Goal: Task Accomplishment & Management: Complete application form

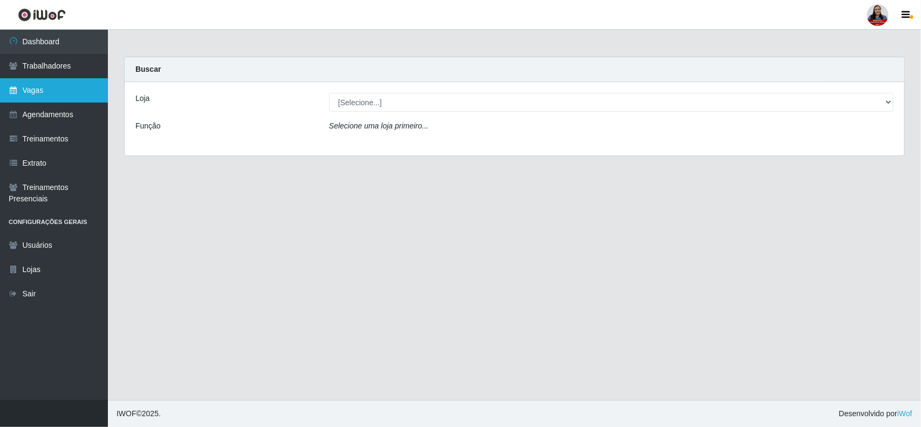
click at [36, 91] on link "Vagas" at bounding box center [54, 90] width 108 height 24
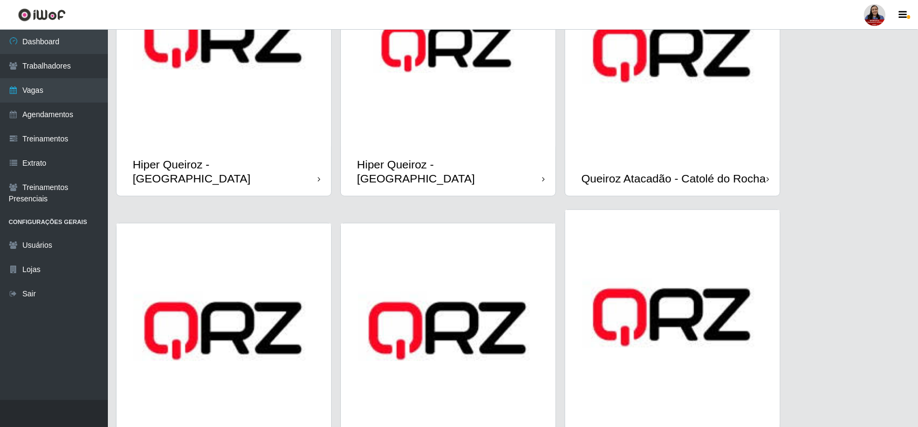
scroll to position [683, 0]
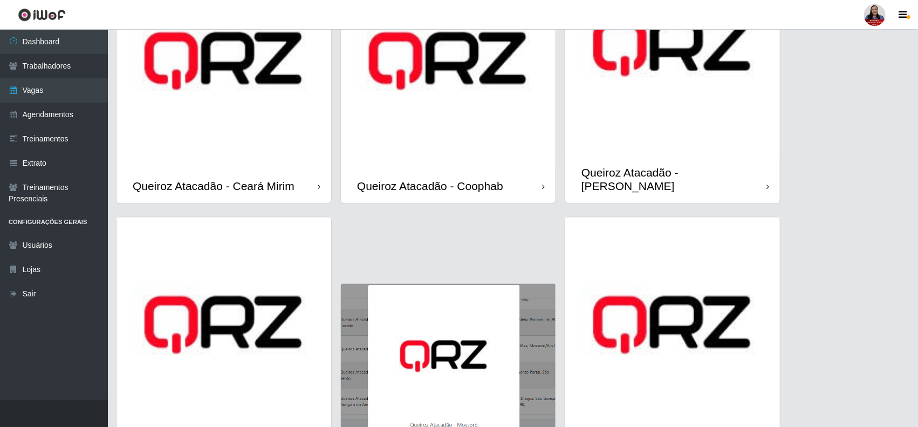
click at [250, 357] on img at bounding box center [224, 324] width 215 height 215
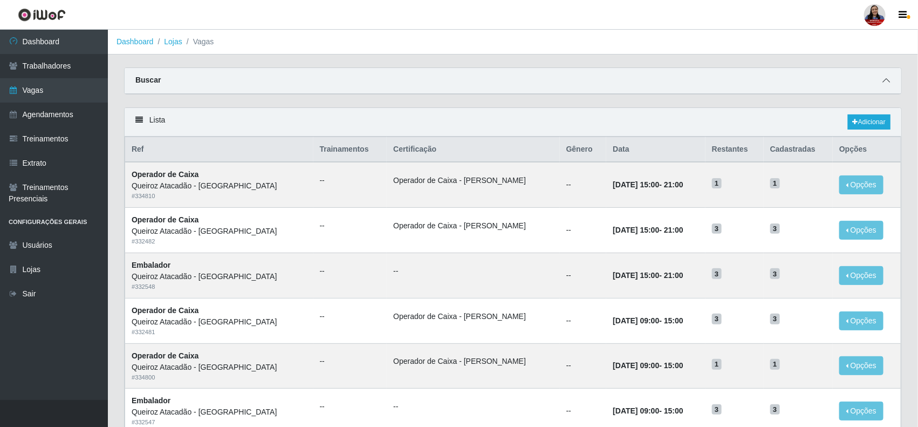
click at [887, 77] on span at bounding box center [886, 80] width 13 height 12
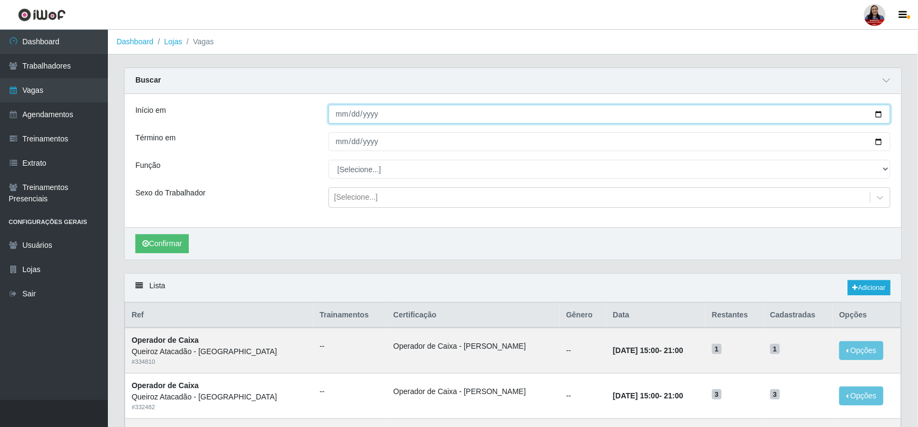
click at [878, 112] on input "Início em" at bounding box center [610, 114] width 563 height 19
type input "[DATE]"
click at [878, 139] on input "Término em" at bounding box center [610, 141] width 563 height 19
type input "[DATE]"
click at [168, 244] on button "Confirmar" at bounding box center [161, 243] width 53 height 19
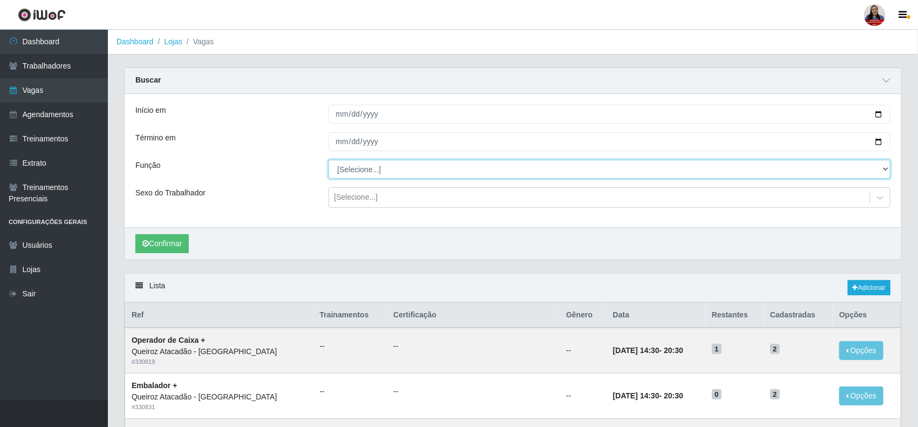
click at [397, 172] on select "[Selecione...] Embalador Embalador + Embalador ++ Operador de Caixa Operador de…" at bounding box center [610, 169] width 563 height 19
select select "22"
click at [329, 160] on select "[Selecione...] Embalador Embalador + Embalador ++ Operador de Caixa Operador de…" at bounding box center [610, 169] width 563 height 19
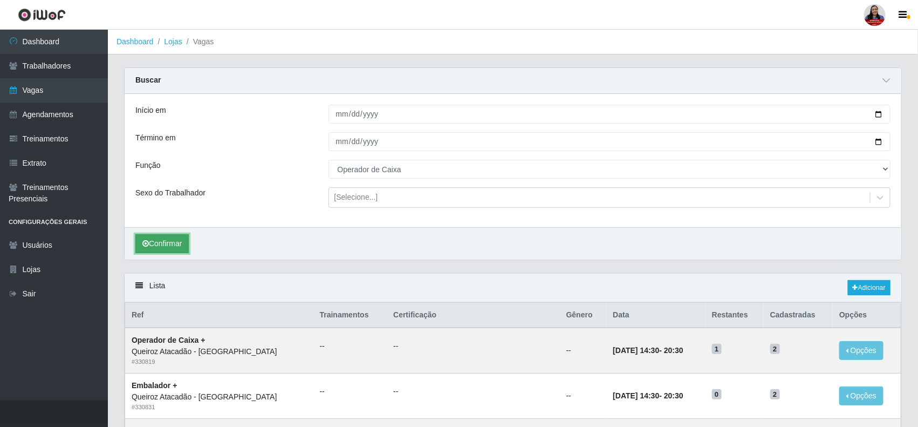
click at [176, 244] on button "Confirmar" at bounding box center [161, 243] width 53 height 19
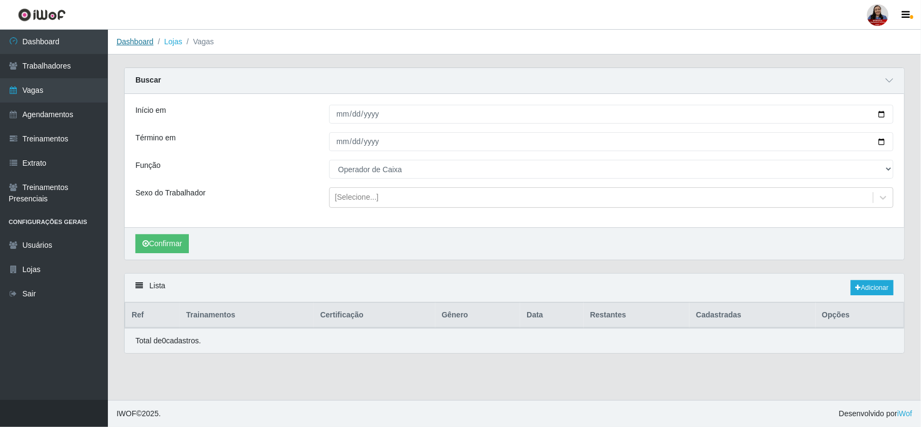
click at [140, 42] on link "Dashboard" at bounding box center [135, 41] width 37 height 9
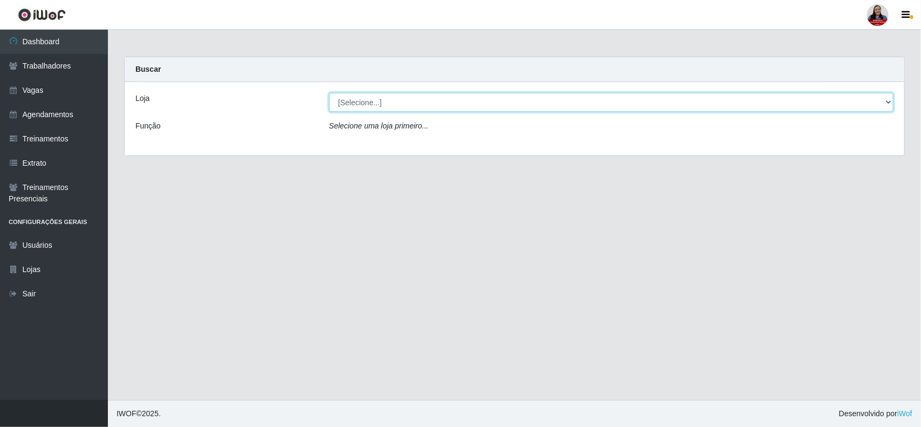
click at [421, 104] on select "[Selecione...] Hiper Queiroz - [GEOGRAPHIC_DATA][PERSON_NAME] Hiper [PERSON_NAM…" at bounding box center [611, 102] width 564 height 19
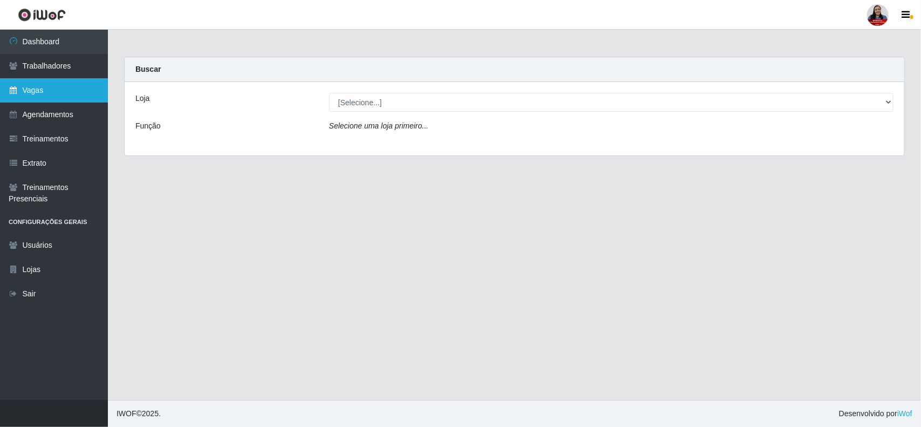
click at [38, 85] on link "Vagas" at bounding box center [54, 90] width 108 height 24
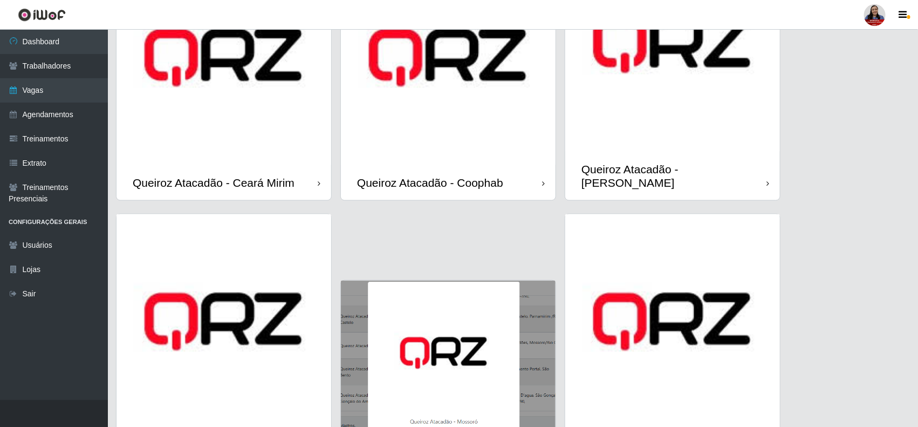
scroll to position [750, 0]
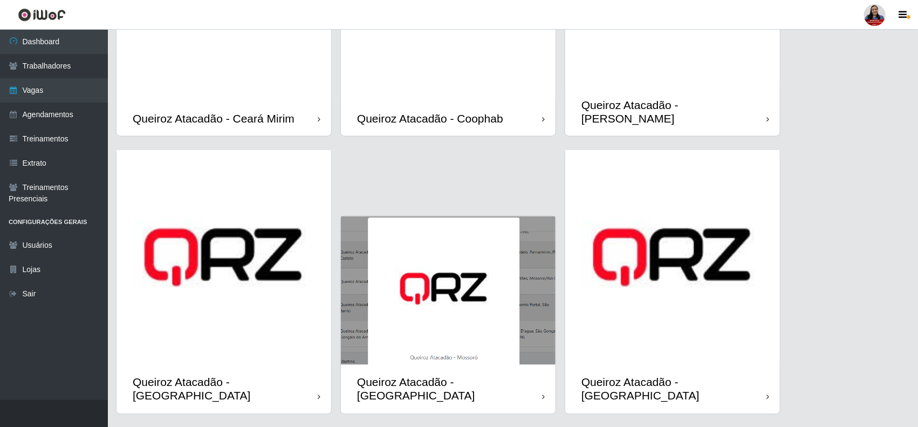
click at [227, 319] on img at bounding box center [224, 257] width 215 height 215
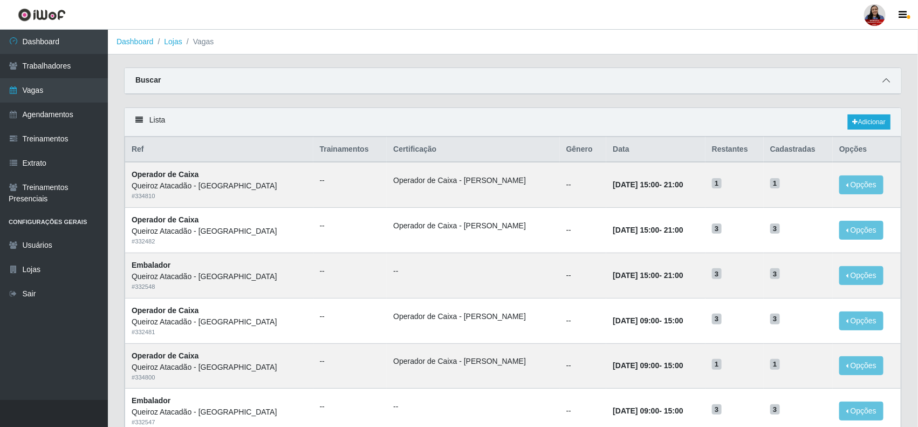
click at [880, 76] on span at bounding box center [886, 80] width 13 height 12
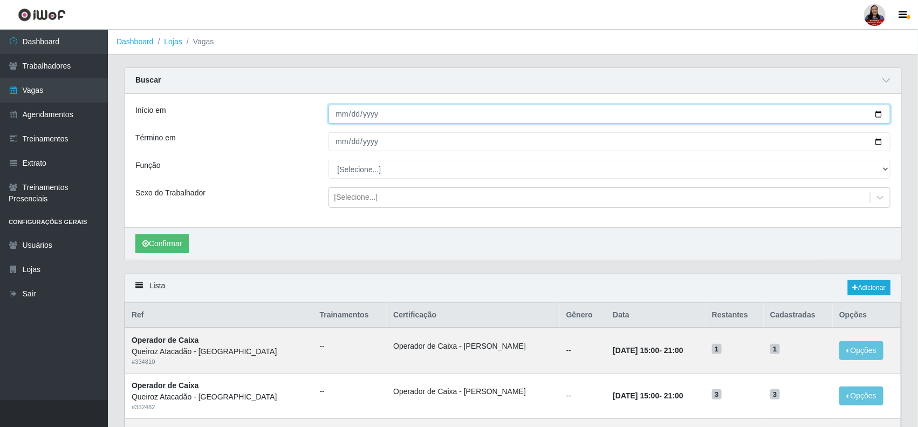
click at [880, 113] on input "Início em" at bounding box center [610, 114] width 563 height 19
type input "[DATE]"
click at [885, 142] on input "Término em" at bounding box center [610, 141] width 563 height 19
click at [878, 138] on input "Término em" at bounding box center [610, 141] width 563 height 19
type input "[DATE]"
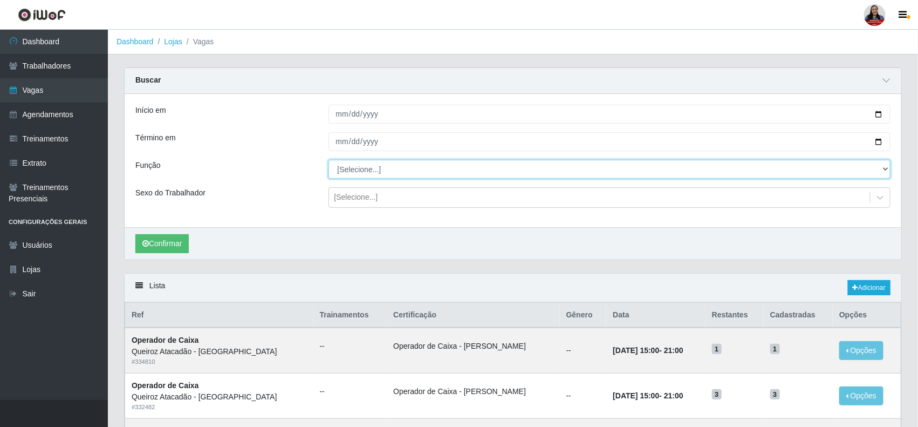
click at [354, 169] on select "[Selecione...] Embalador Embalador + Embalador ++ Operador de Caixa Operador de…" at bounding box center [610, 169] width 563 height 19
click at [329, 160] on select "[Selecione...] Embalador Embalador + Embalador ++ Operador de Caixa Operador de…" at bounding box center [610, 169] width 563 height 19
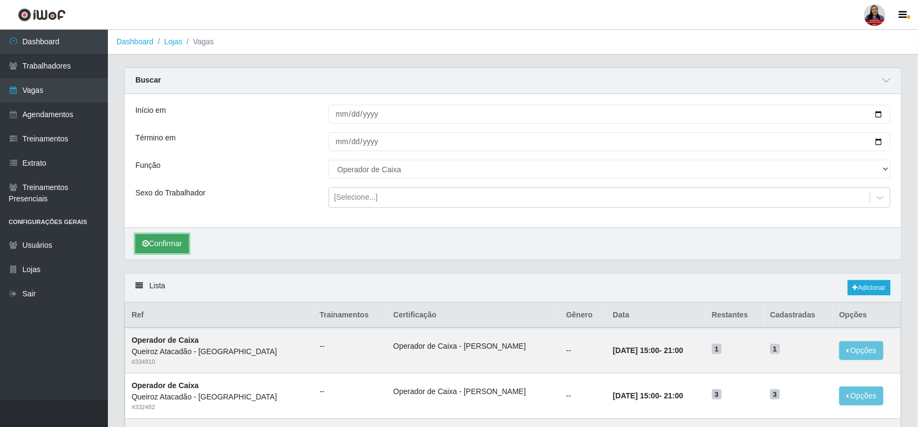
click at [168, 242] on button "Confirmar" at bounding box center [161, 243] width 53 height 19
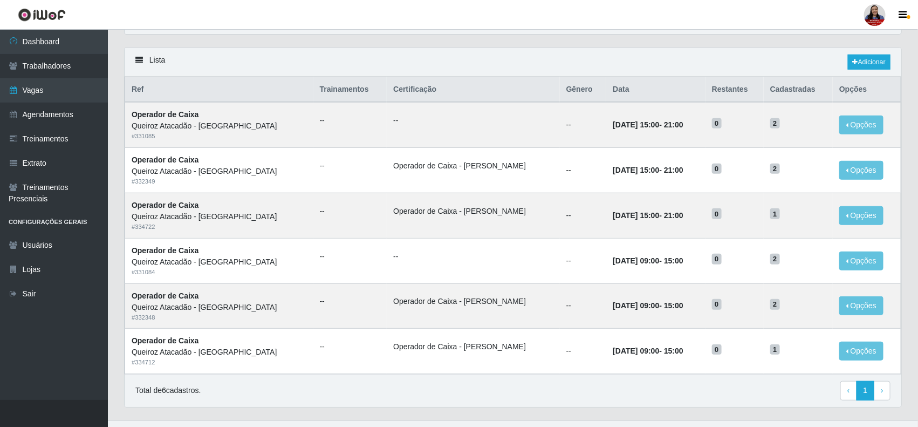
scroll to position [249, 0]
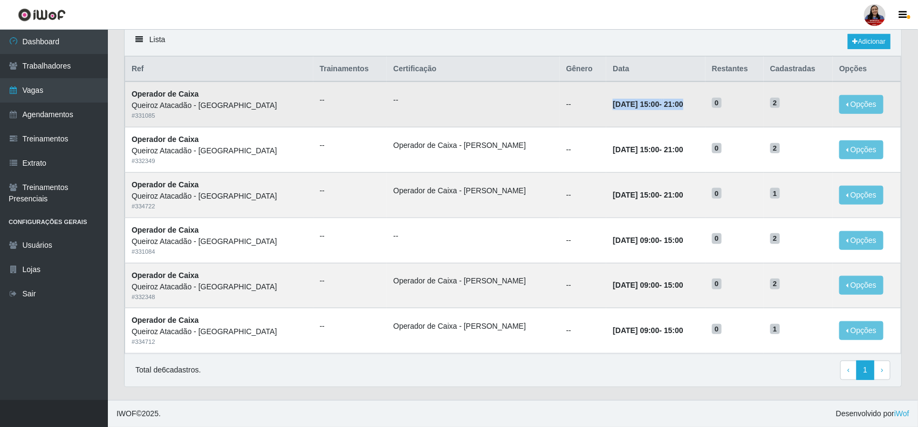
drag, startPoint x: 575, startPoint y: 105, endPoint x: 688, endPoint y: 111, distance: 112.9
click at [688, 111] on td "[DATE] 15:00 - 21:00" at bounding box center [655, 103] width 99 height 45
click at [643, 106] on strong "[DATE] 15:00 - 21:00" at bounding box center [648, 104] width 70 height 9
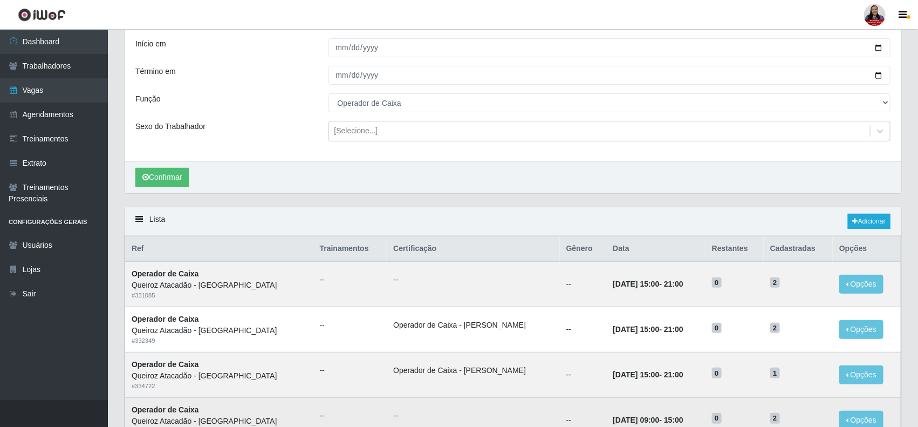
scroll to position [46, 0]
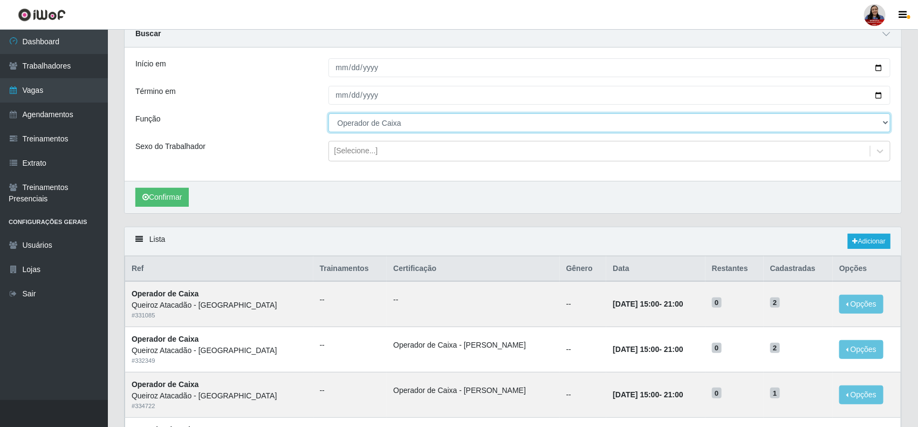
click at [477, 125] on select "[Selecione...] Embalador Embalador + Embalador ++ Operador de Caixa Operador de…" at bounding box center [610, 122] width 563 height 19
select select "1"
click at [329, 113] on select "[Selecione...] Embalador Embalador + Embalador ++ Operador de Caixa Operador de…" at bounding box center [610, 122] width 563 height 19
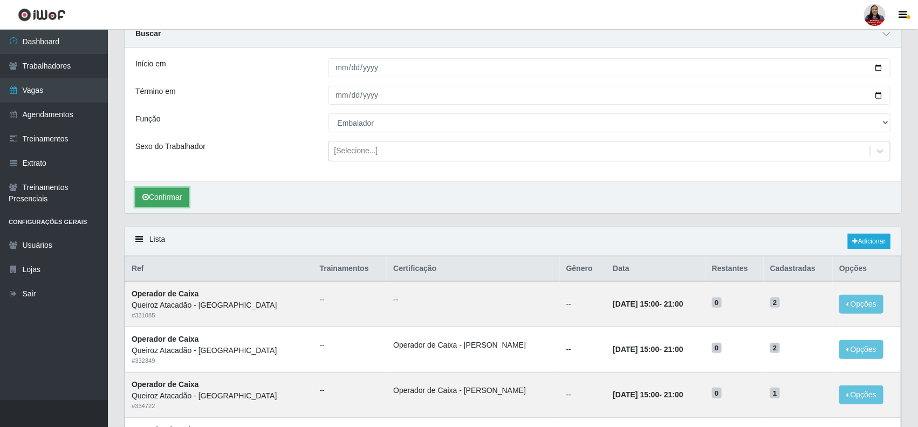
click at [179, 193] on button "Confirmar" at bounding box center [161, 197] width 53 height 19
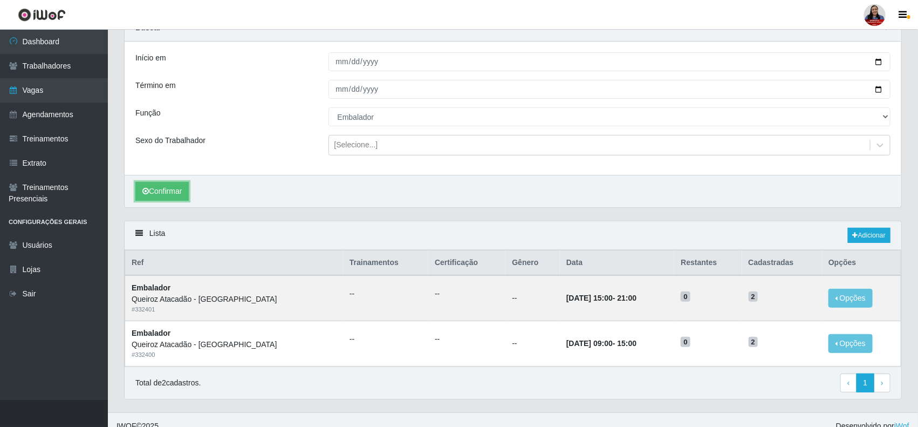
scroll to position [67, 0]
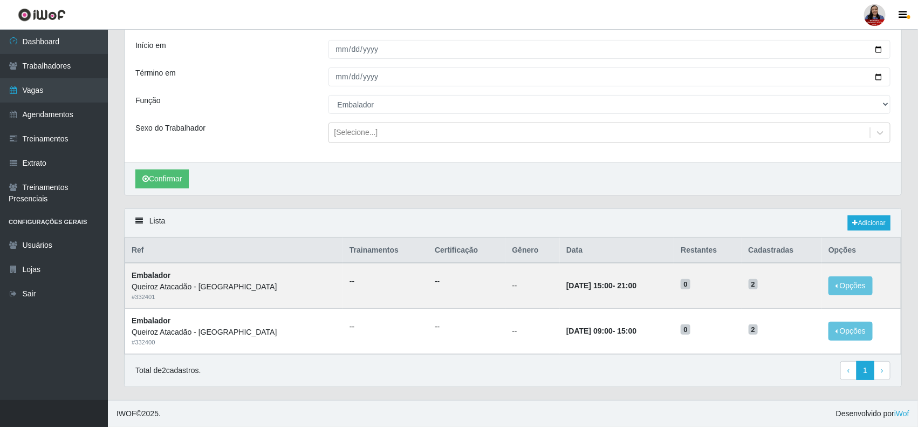
click at [649, 370] on div "Total de 2 cadastros. ‹ Previous 1 › Next" at bounding box center [512, 370] width 755 height 19
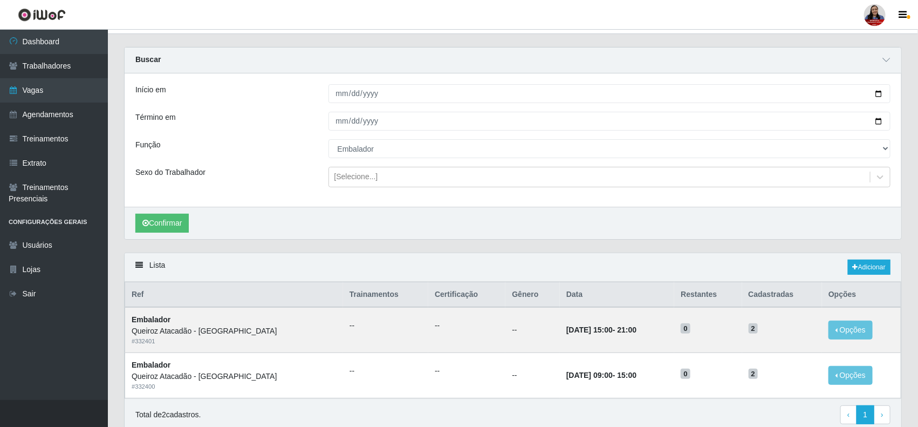
scroll to position [0, 0]
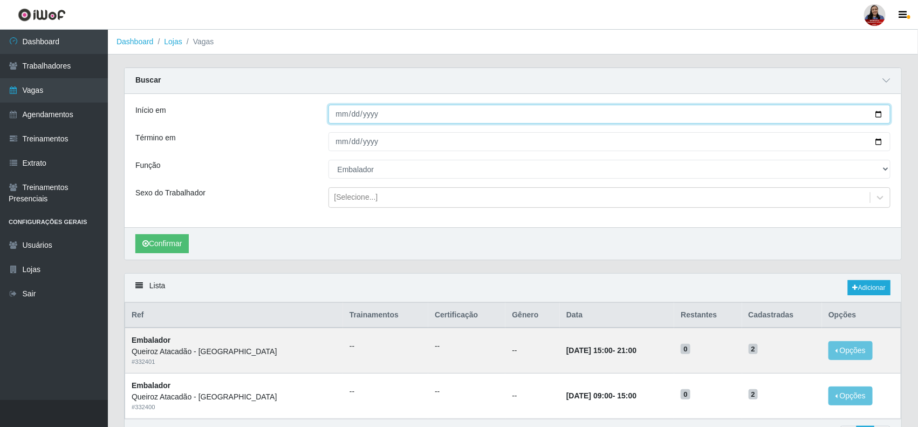
click at [878, 117] on input "[DATE]" at bounding box center [610, 114] width 563 height 19
type input "[DATE]"
click at [880, 144] on input "[DATE]" at bounding box center [610, 141] width 563 height 19
type input "[DATE]"
click at [182, 248] on button "Confirmar" at bounding box center [161, 243] width 53 height 19
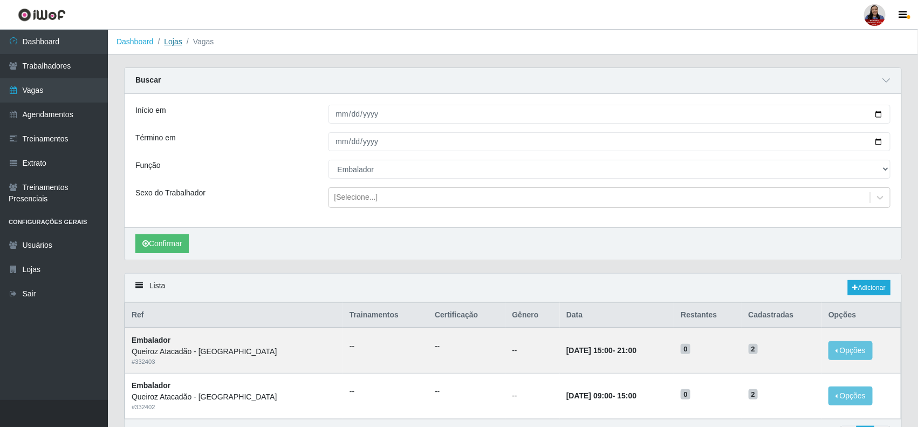
click at [166, 39] on link "Lojas" at bounding box center [173, 41] width 18 height 9
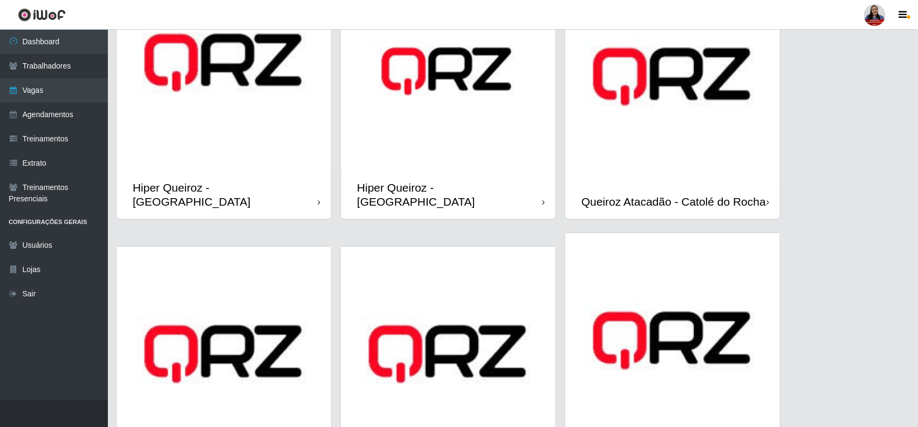
scroll to position [346, 0]
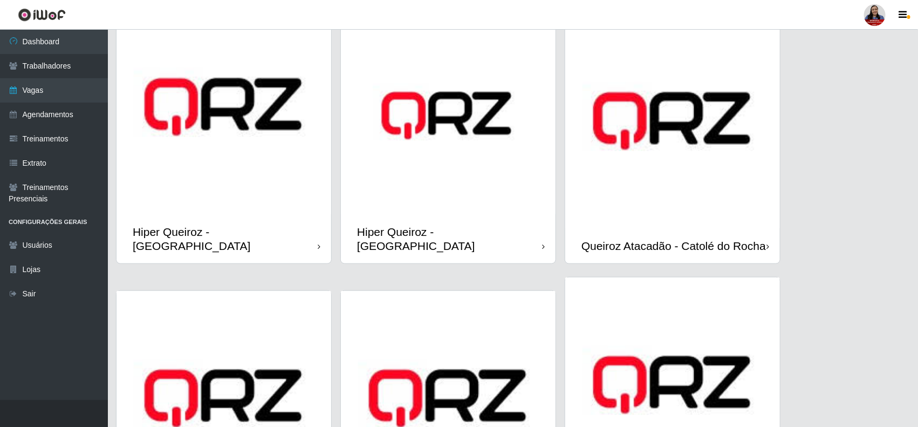
click at [705, 344] on img at bounding box center [672, 384] width 215 height 215
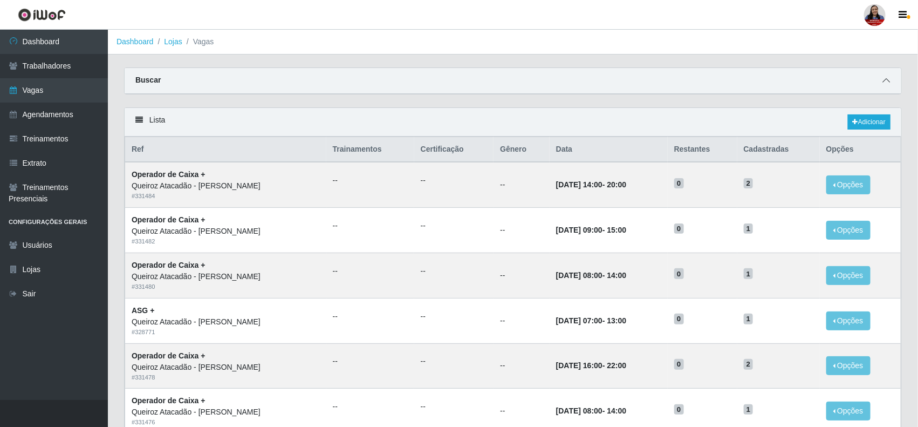
click at [883, 81] on icon at bounding box center [887, 81] width 8 height 8
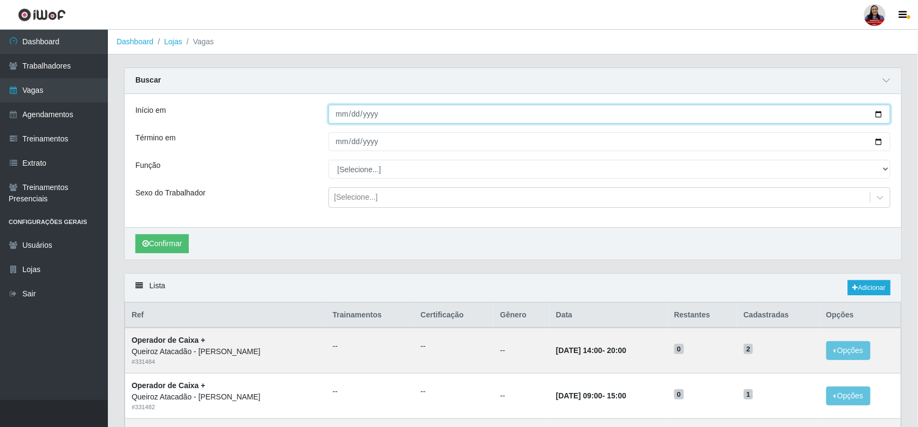
click at [883, 117] on input "Início em" at bounding box center [610, 114] width 563 height 19
type input "[DATE]"
click at [878, 139] on input "Término em" at bounding box center [610, 141] width 563 height 19
type input "[DATE]"
click at [169, 251] on button "Confirmar" at bounding box center [161, 243] width 53 height 19
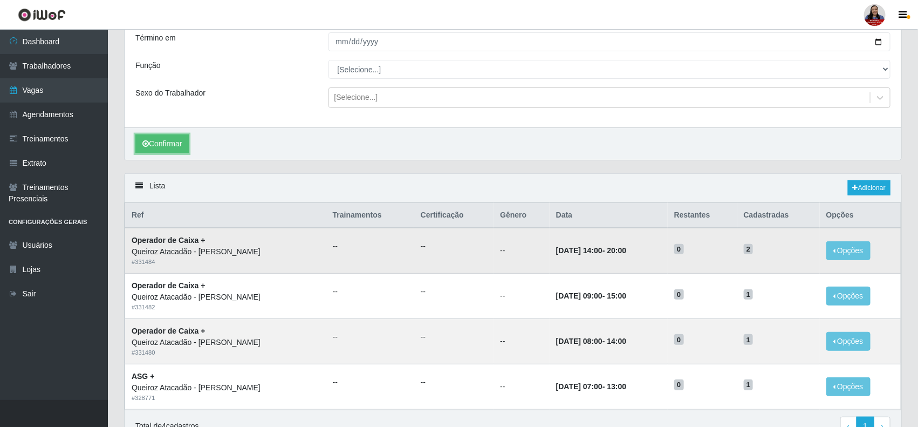
scroll to position [23, 0]
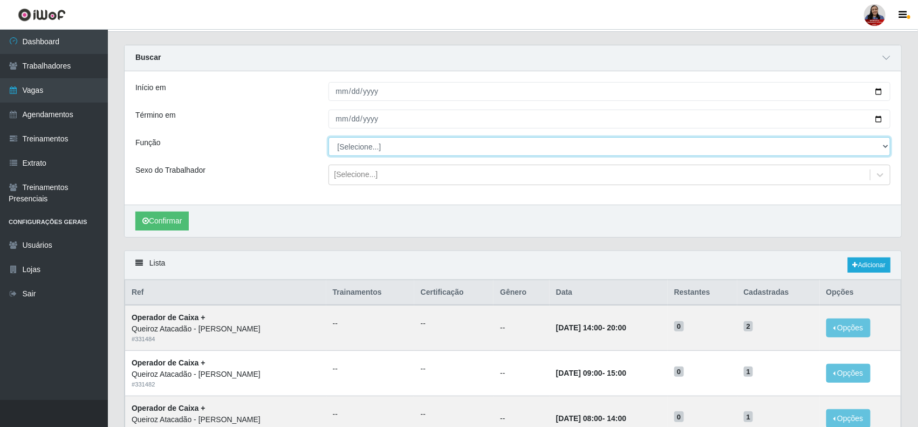
click at [399, 155] on select "[Selecione...] ASG ASG + Embalador Embalador + Embalador ++ Operador de Caixa O…" at bounding box center [610, 146] width 563 height 19
select select "72"
click at [329, 137] on select "[Selecione...] ASG ASG + Embalador Embalador + Embalador ++ Operador de Caixa O…" at bounding box center [610, 146] width 563 height 19
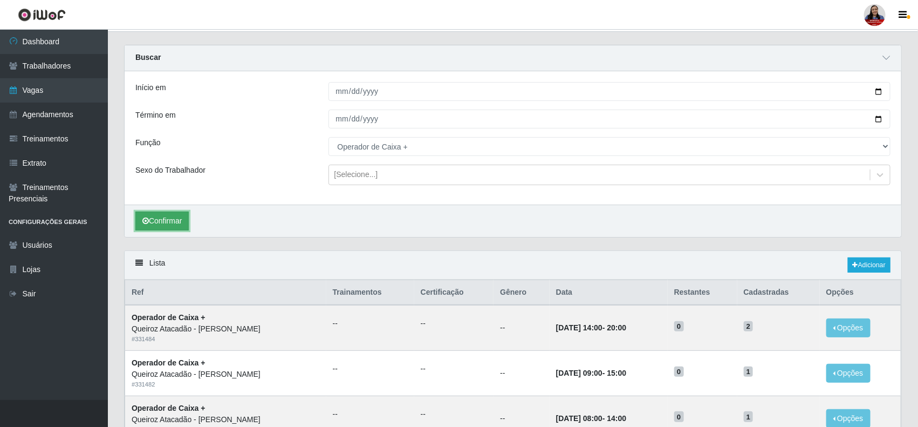
click at [177, 228] on button "Confirmar" at bounding box center [161, 220] width 53 height 19
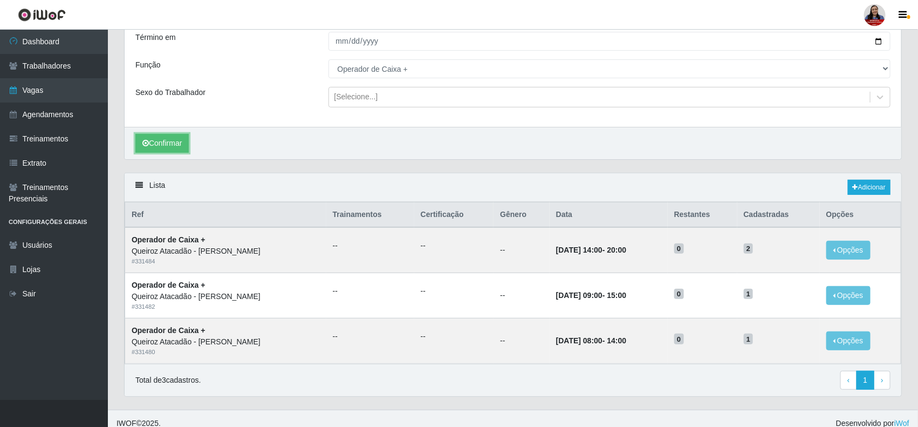
scroll to position [112, 0]
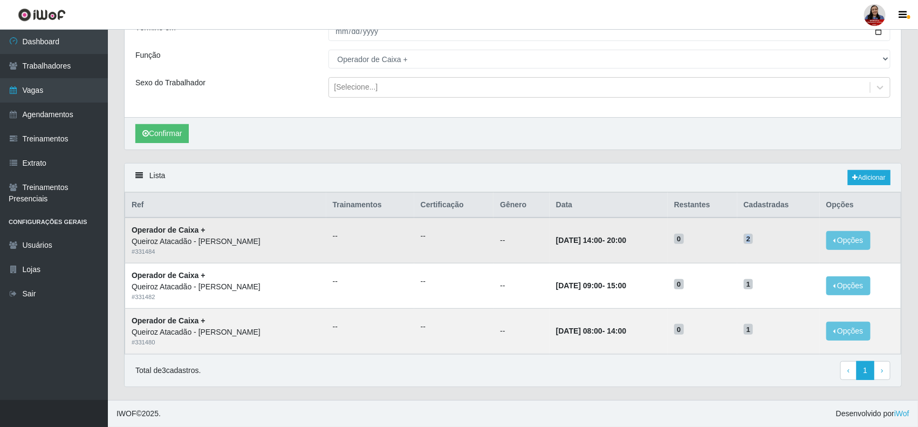
drag, startPoint x: 748, startPoint y: 235, endPoint x: 757, endPoint y: 236, distance: 9.2
click at [754, 236] on span "2" at bounding box center [749, 239] width 10 height 11
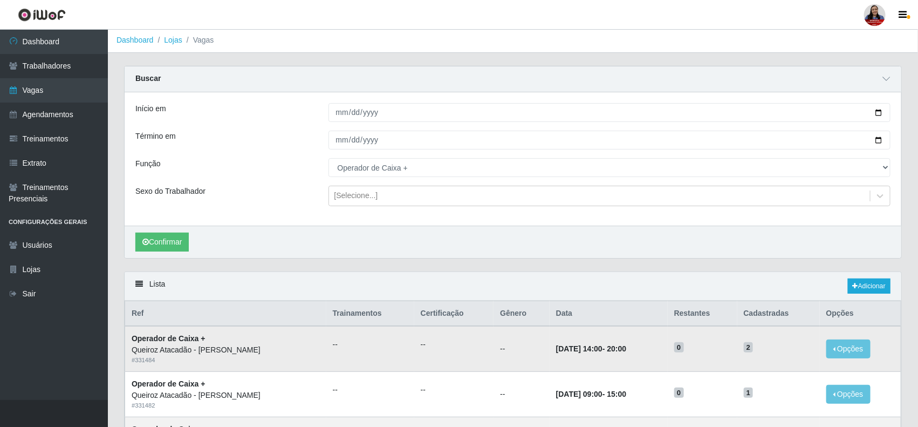
scroll to position [0, 0]
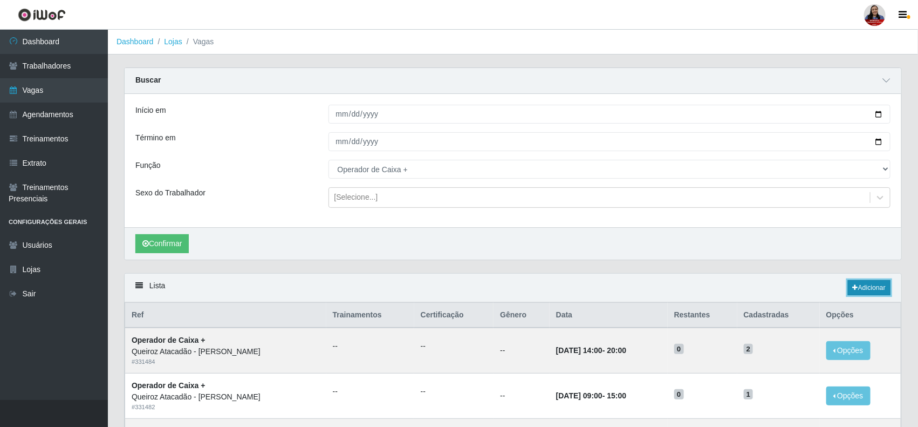
click at [870, 284] on link "Adicionar" at bounding box center [869, 287] width 43 height 15
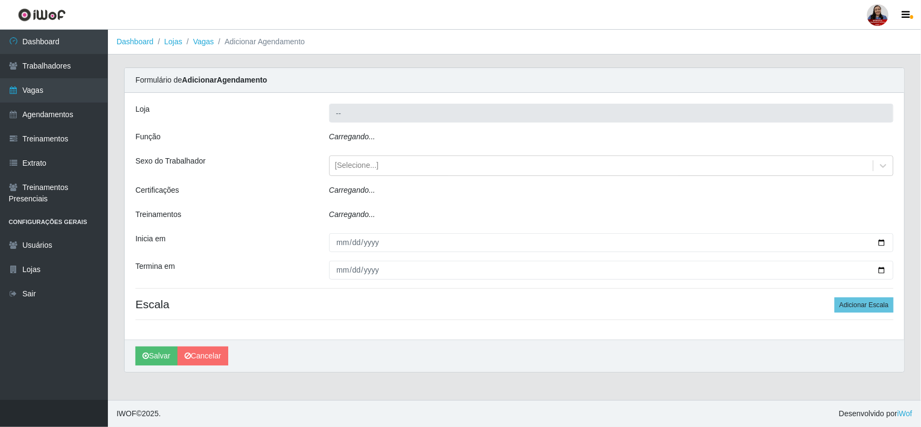
type input "Queiroz Atacadão - [PERSON_NAME]"
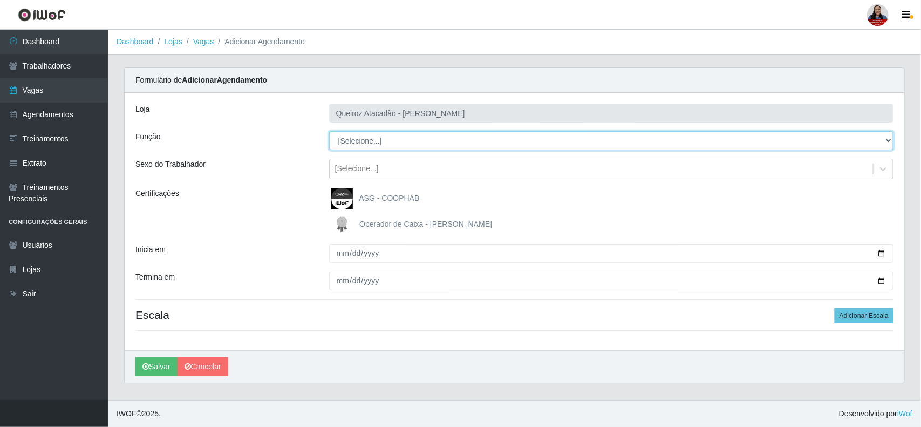
click at [481, 144] on select "[Selecione...] ASG ASG + Embalador Embalador + Embalador ++ Operador de Caixa O…" at bounding box center [611, 140] width 564 height 19
select select "72"
click at [329, 131] on select "[Selecione...] ASG ASG + Embalador Embalador + Embalador ++ Operador de Caixa O…" at bounding box center [611, 140] width 564 height 19
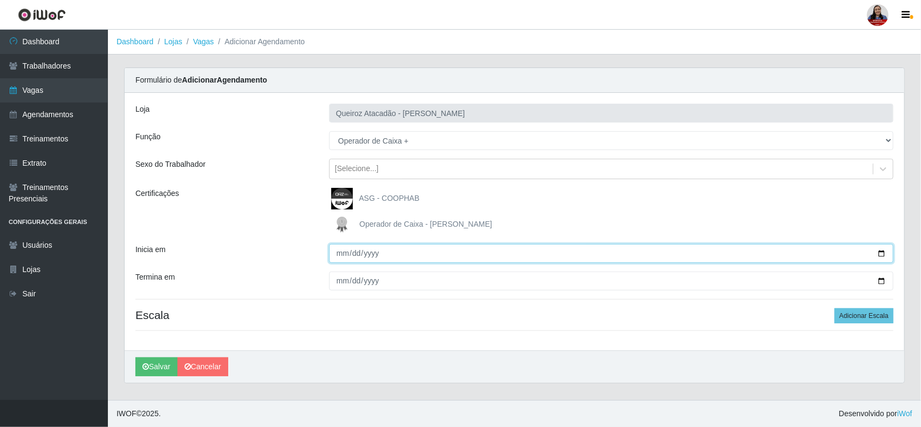
click at [878, 254] on input "Inicia em" at bounding box center [611, 253] width 564 height 19
type input "[DATE]"
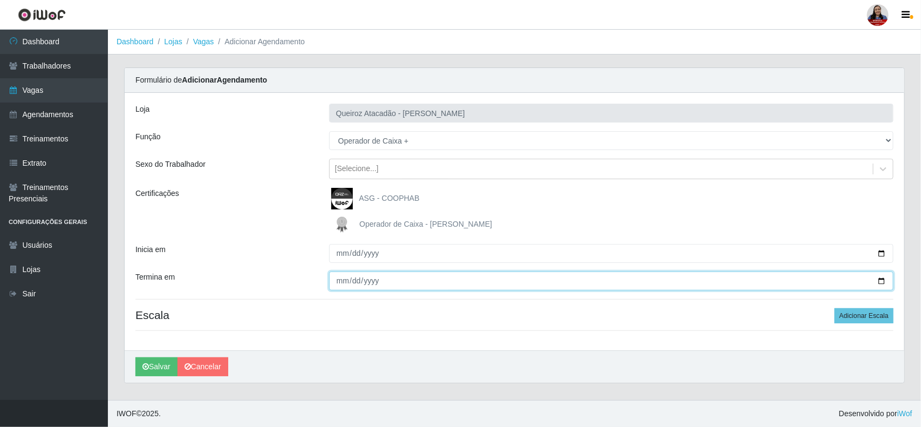
click at [882, 278] on input "Termina em" at bounding box center [611, 280] width 564 height 19
type input "[DATE]"
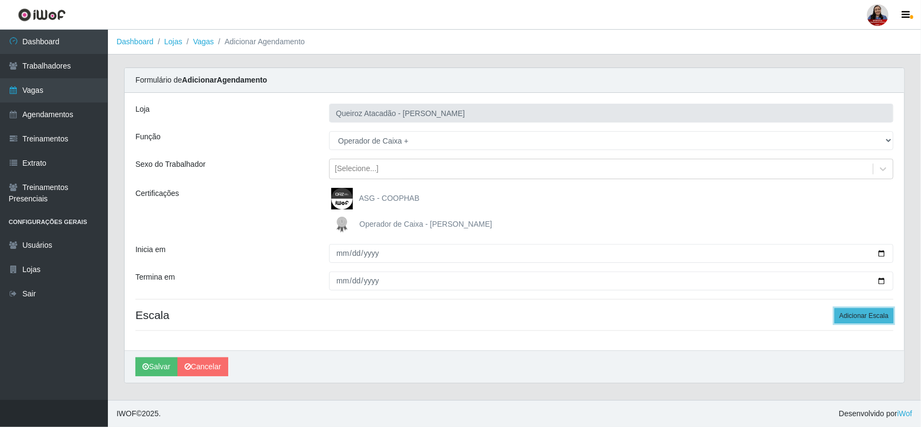
click at [881, 308] on button "Adicionar Escala" at bounding box center [864, 315] width 59 height 15
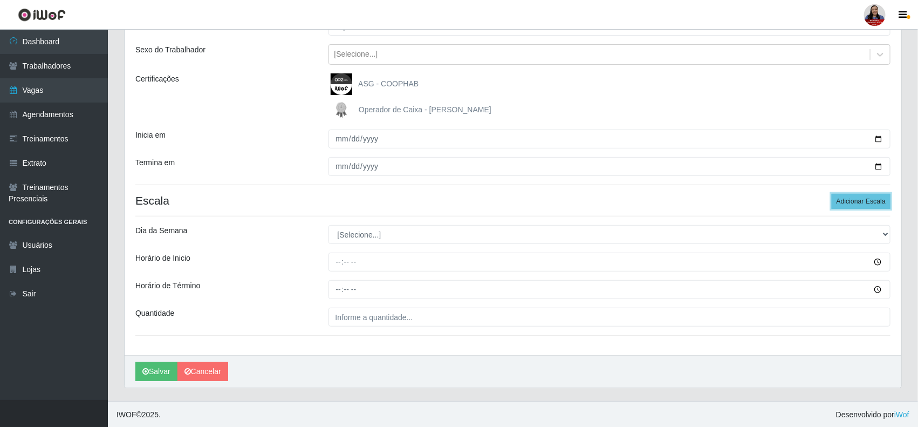
scroll to position [117, 0]
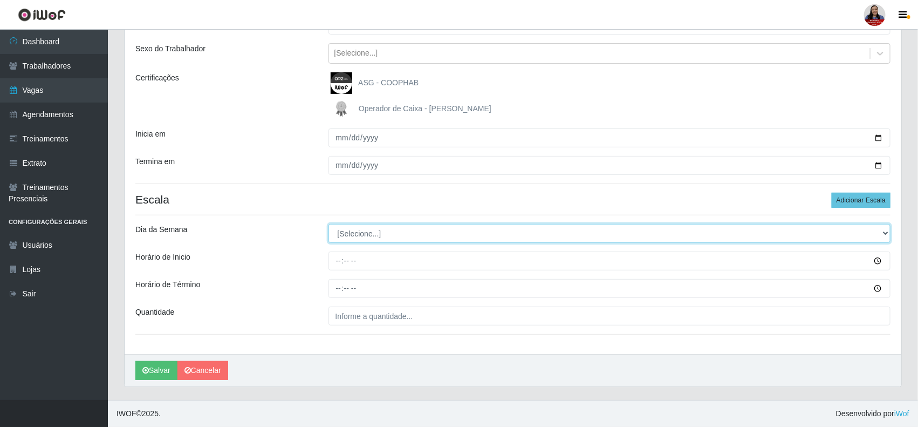
click at [476, 230] on select "[Selecione...] Segunda Terça Quarta Quinta Sexta Sábado Domingo" at bounding box center [610, 233] width 563 height 19
select select "0"
click at [329, 224] on select "[Selecione...] Segunda Terça Quarta Quinta Sexta Sábado Domingo" at bounding box center [610, 233] width 563 height 19
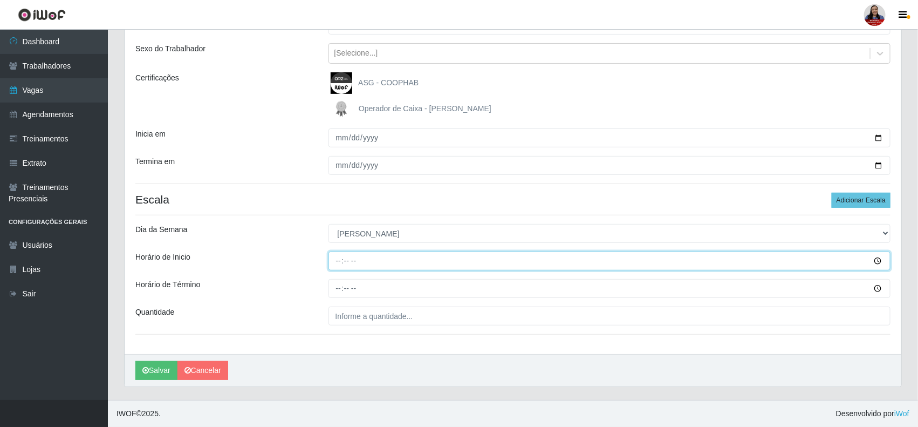
click at [332, 263] on input "Horário de Inicio" at bounding box center [610, 260] width 563 height 19
type input "08:00"
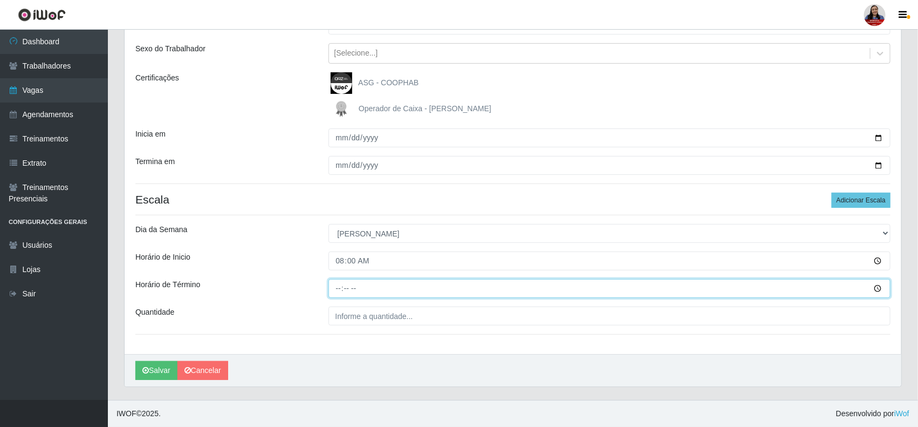
click at [340, 292] on input "Horário de Término" at bounding box center [610, 288] width 563 height 19
type input "14:00"
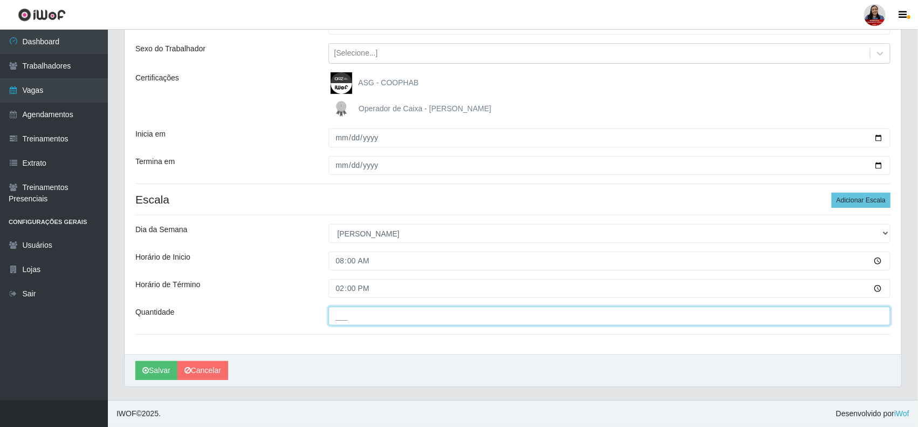
click at [340, 314] on input "___" at bounding box center [610, 315] width 563 height 19
type input "1__"
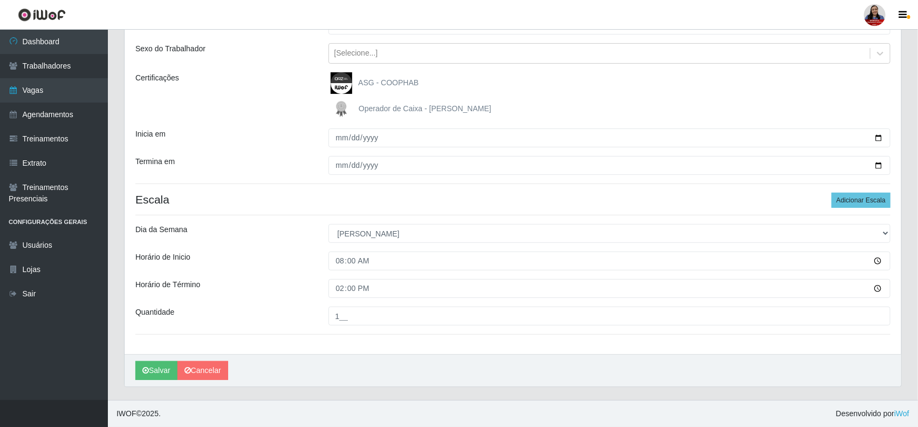
click at [302, 304] on div "[PERSON_NAME] Atacadão - [PERSON_NAME] Função [Selecione...] ASG ASG + Embalado…" at bounding box center [513, 165] width 777 height 377
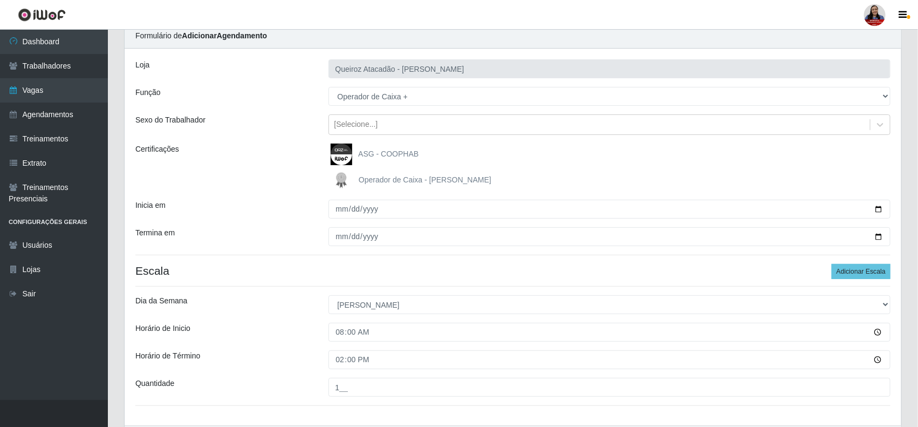
scroll to position [67, 0]
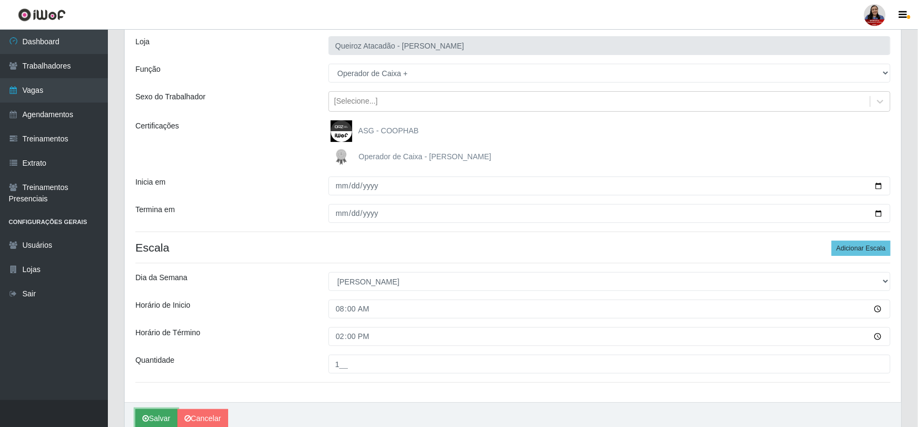
click at [146, 419] on icon "submit" at bounding box center [145, 418] width 6 height 8
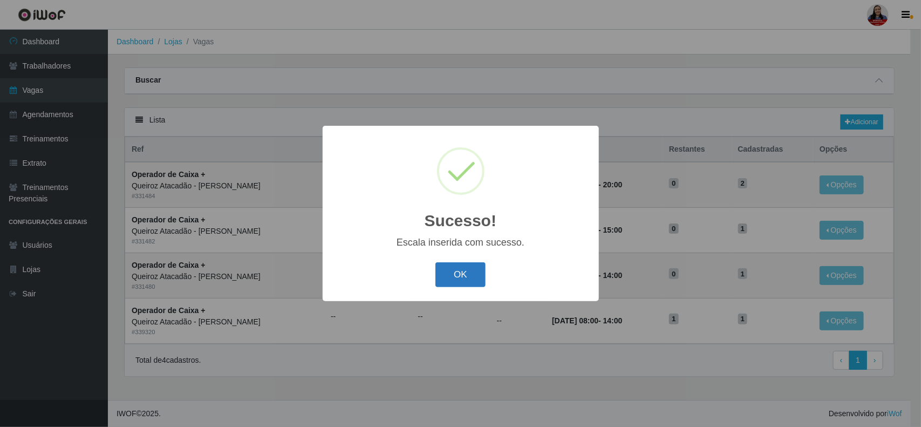
click at [462, 274] on button "OK" at bounding box center [460, 274] width 50 height 25
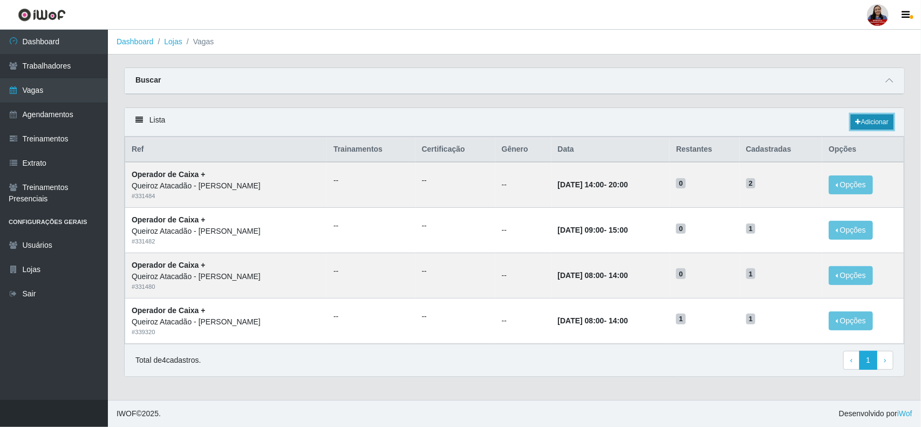
click at [864, 121] on link "Adicionar" at bounding box center [872, 121] width 43 height 15
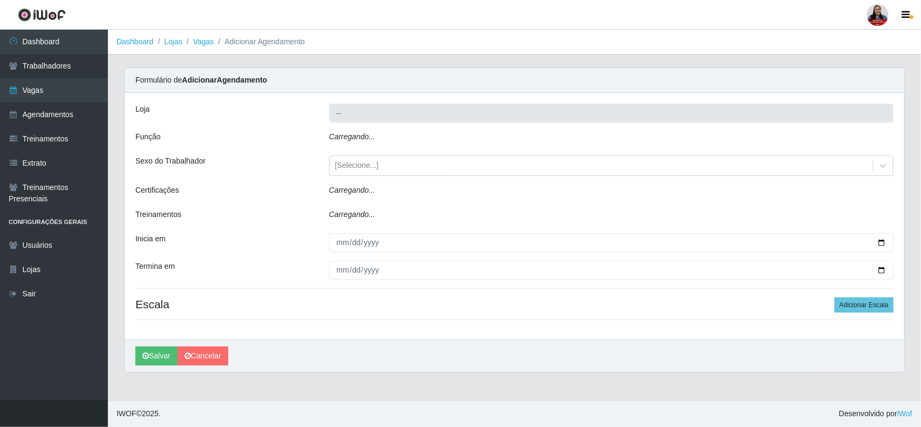
type input "Queiroz Atacadão - [PERSON_NAME]"
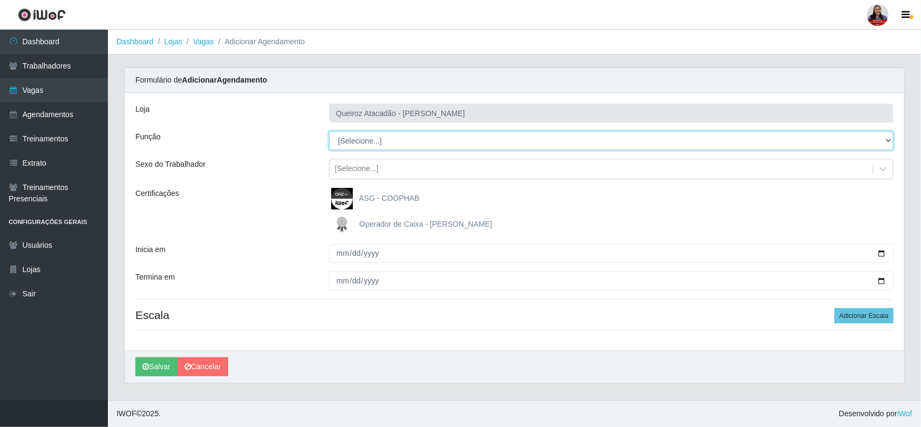
click at [392, 142] on select "[Selecione...] ASG ASG + Embalador Embalador + Embalador ++ Operador de Caixa O…" at bounding box center [611, 140] width 564 height 19
select select "72"
click at [329, 131] on select "[Selecione...] ASG ASG + Embalador Embalador + Embalador ++ Operador de Caixa O…" at bounding box center [611, 140] width 564 height 19
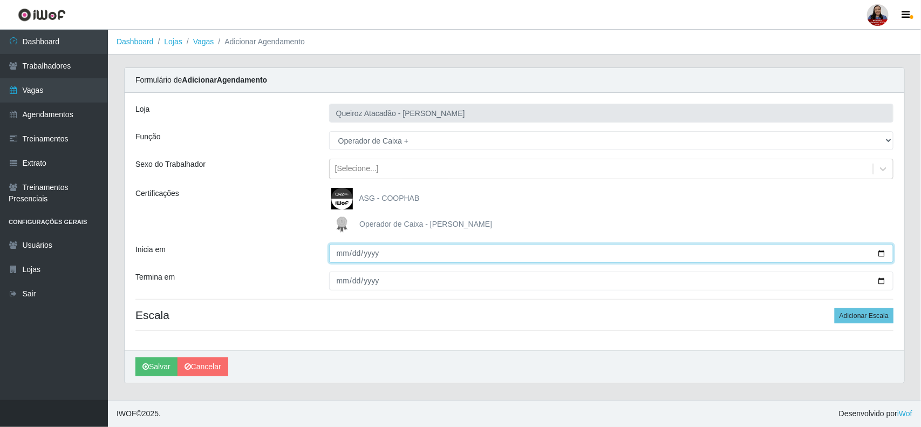
click at [340, 255] on input "Inicia em" at bounding box center [611, 253] width 564 height 19
click at [883, 251] on input "Inicia em" at bounding box center [611, 253] width 564 height 19
type input "[DATE]"
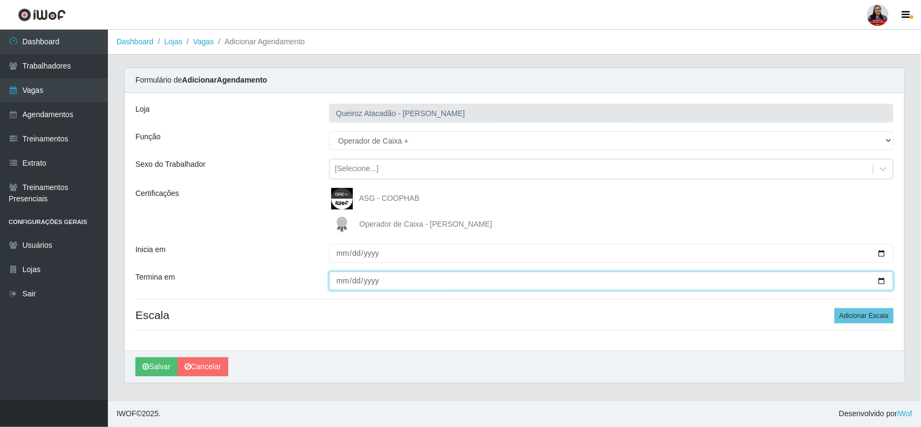
click at [880, 279] on input "Termina em" at bounding box center [611, 280] width 564 height 19
type input "[DATE]"
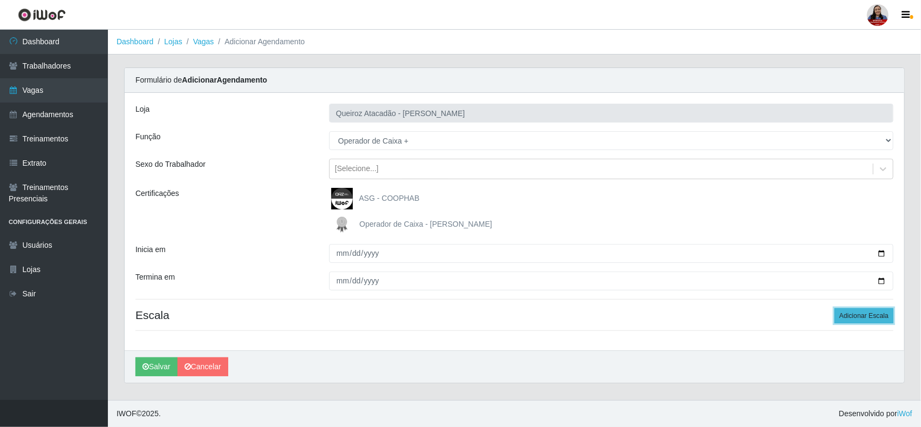
drag, startPoint x: 870, startPoint y: 316, endPoint x: 773, endPoint y: 325, distance: 97.5
click at [869, 316] on button "Adicionar Escala" at bounding box center [864, 315] width 59 height 15
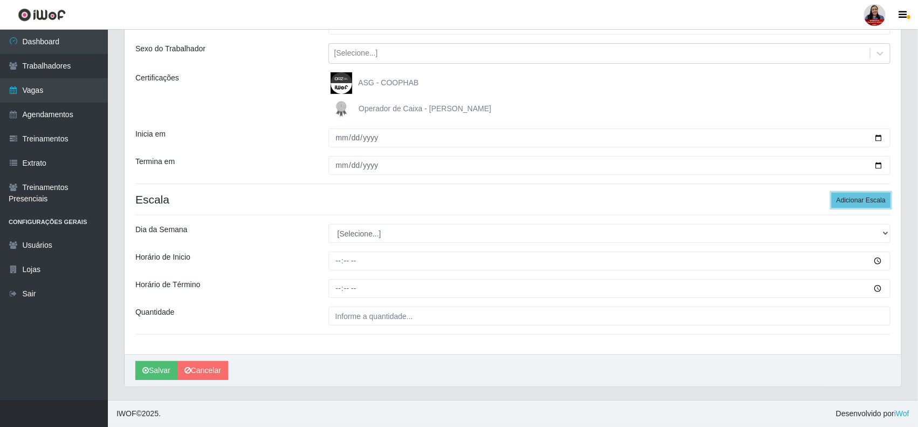
scroll to position [117, 0]
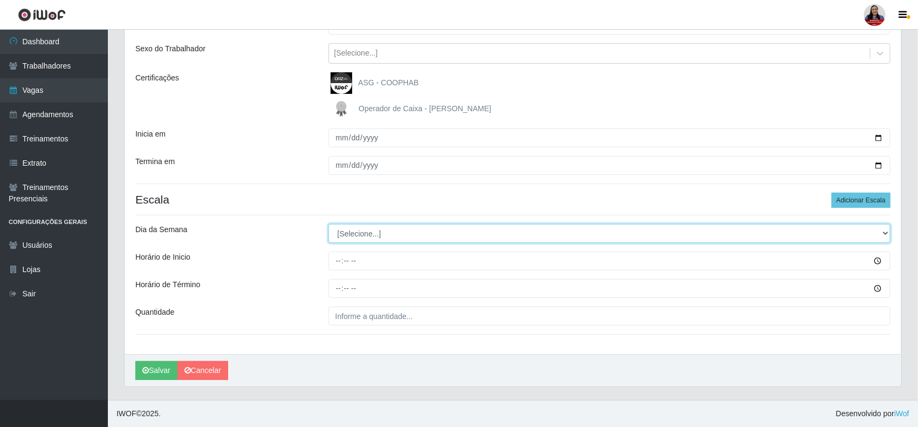
click at [470, 233] on select "[Selecione...] Segunda Terça Quarta Quinta Sexta Sábado Domingo" at bounding box center [610, 233] width 563 height 19
click at [480, 230] on select "[Selecione...] Segunda Terça Quarta Quinta Sexta Sábado Domingo" at bounding box center [610, 233] width 563 height 19
select select "0"
click at [329, 224] on select "[Selecione...] Segunda Terça Quarta Quinta Sexta Sábado Domingo" at bounding box center [610, 233] width 563 height 19
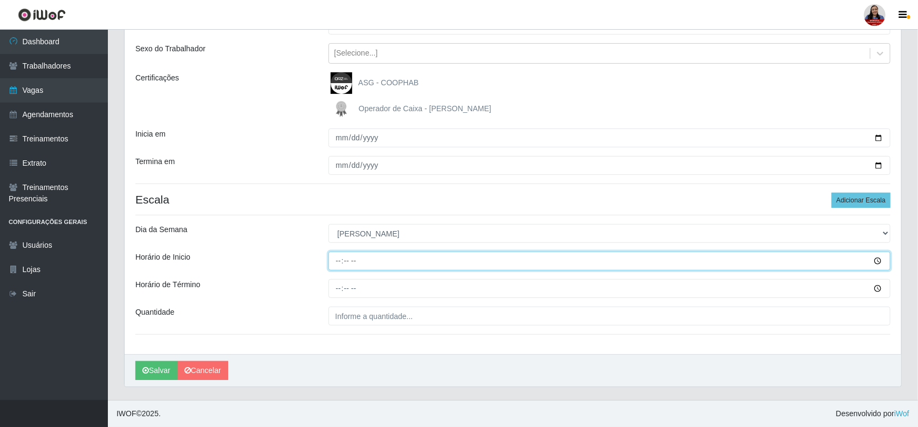
click at [343, 259] on input "Horário de Inicio" at bounding box center [610, 260] width 563 height 19
type input "09:00"
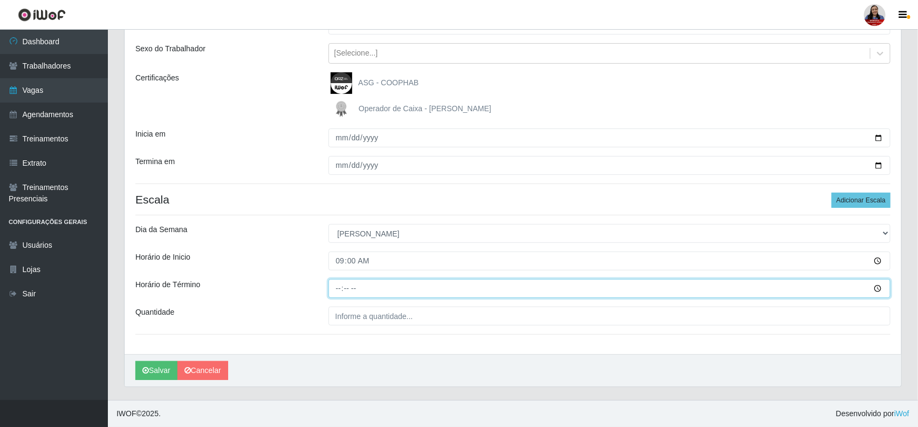
type input "15:00"
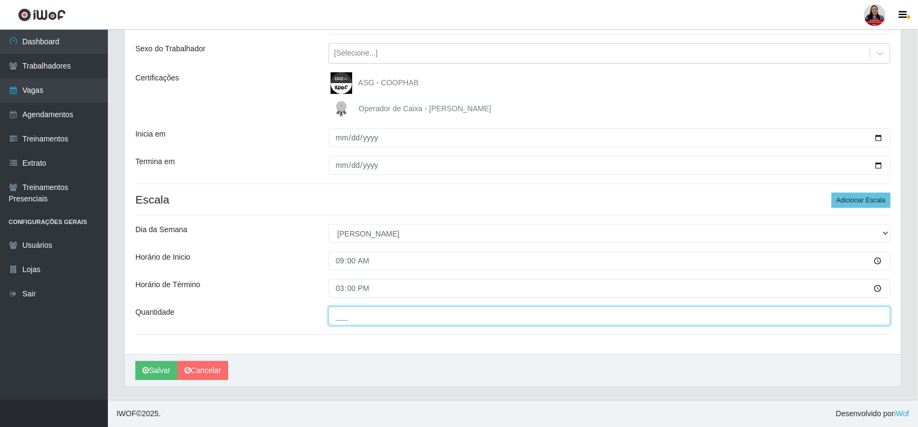
click at [338, 317] on input "___" at bounding box center [610, 315] width 563 height 19
type input "1__"
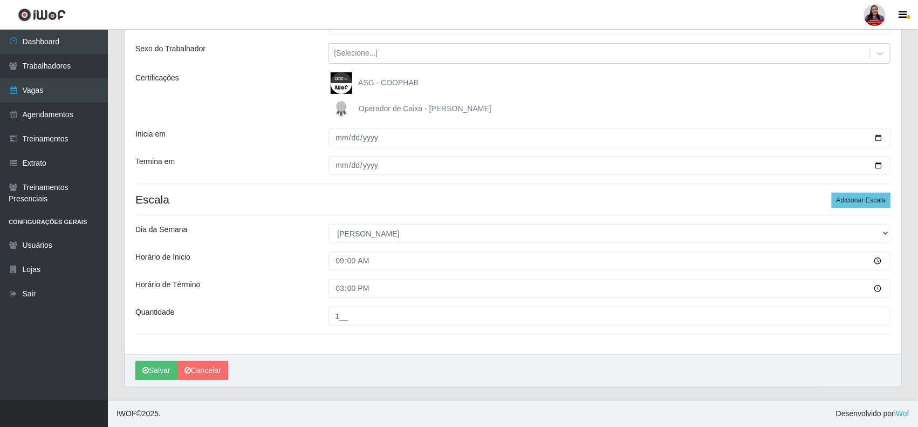
click at [298, 313] on div "Quantidade" at bounding box center [223, 315] width 193 height 19
click at [141, 373] on button "Salvar" at bounding box center [156, 370] width 42 height 19
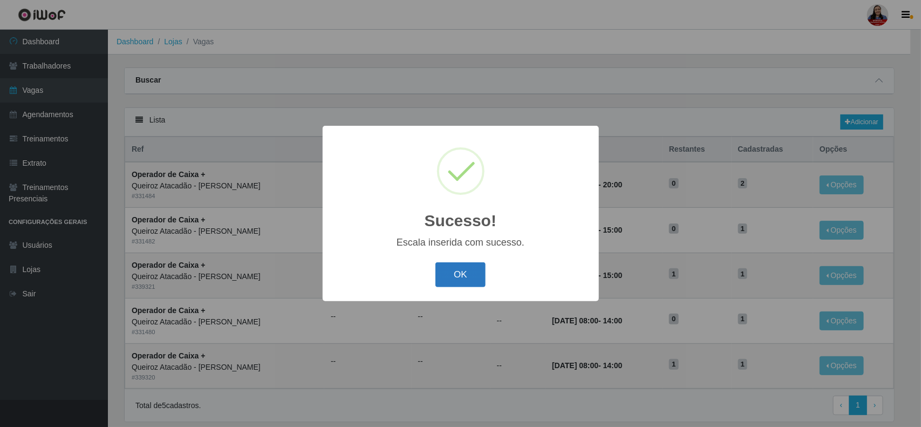
click at [459, 272] on button "OK" at bounding box center [460, 274] width 50 height 25
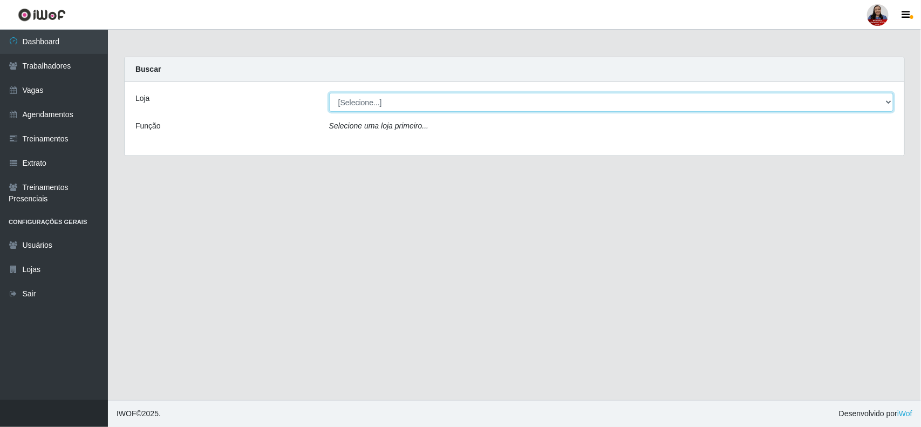
click at [474, 105] on select "[Selecione...] Hiper Queiroz - [GEOGRAPHIC_DATA] Hiper Queiroz - Boa Vista Hipe…" at bounding box center [611, 102] width 564 height 19
select select "464"
click at [329, 93] on select "[Selecione...] Hiper Queiroz - [GEOGRAPHIC_DATA][PERSON_NAME] Hiper [PERSON_NAM…" at bounding box center [611, 102] width 564 height 19
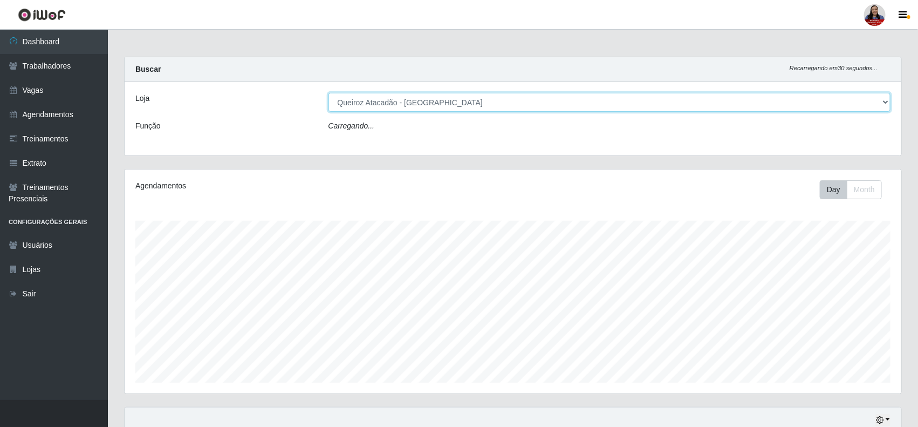
scroll to position [224, 777]
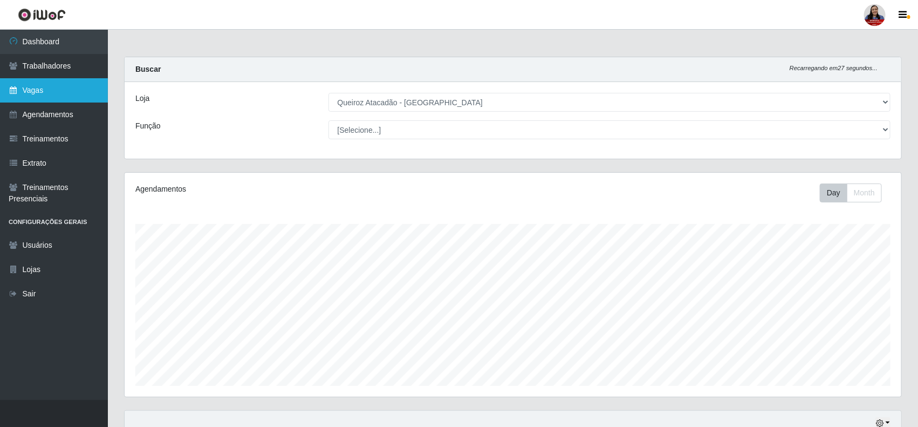
click at [42, 90] on link "Vagas" at bounding box center [54, 90] width 108 height 24
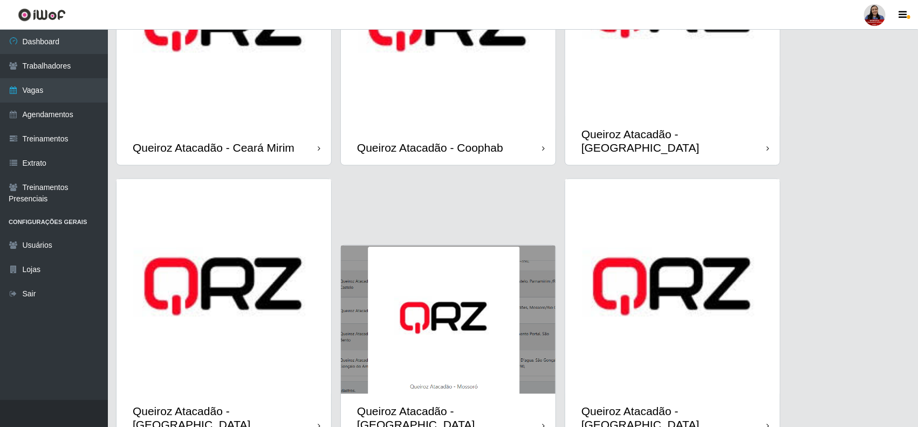
scroll to position [750, 0]
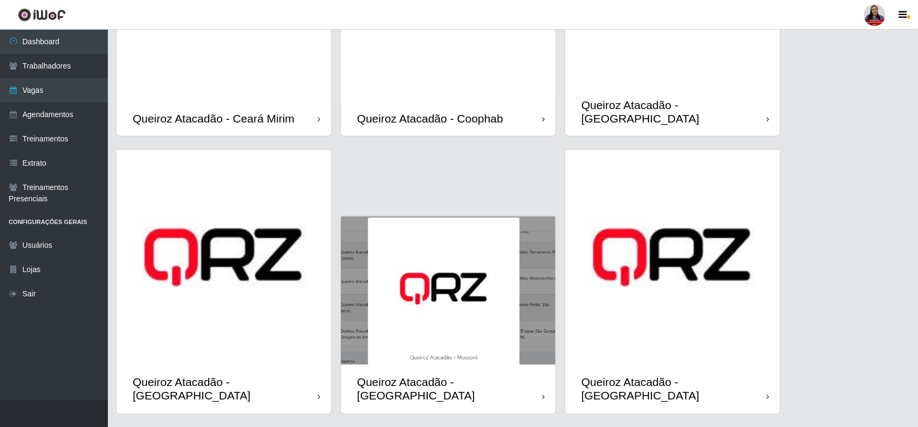
click at [732, 291] on img at bounding box center [672, 257] width 215 height 215
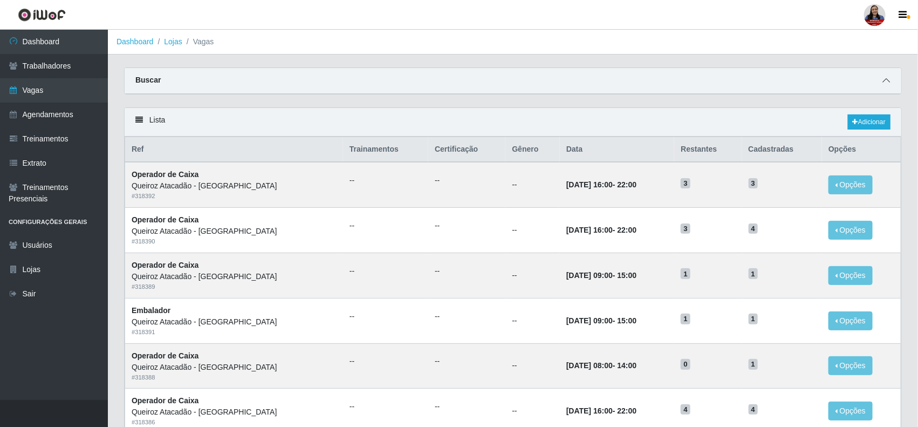
click at [885, 78] on icon at bounding box center [887, 81] width 8 height 8
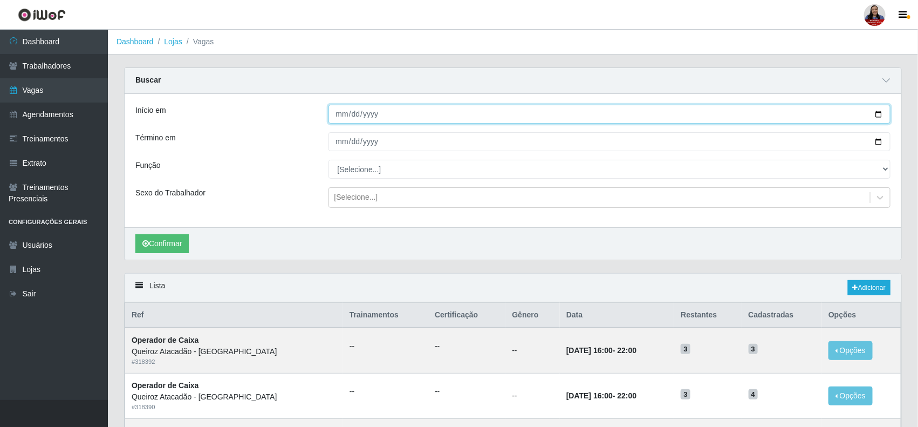
click at [885, 112] on input "Início em" at bounding box center [610, 114] width 563 height 19
click at [880, 112] on input "Início em" at bounding box center [610, 114] width 563 height 19
type input "[DATE]"
click at [877, 141] on input "Término em" at bounding box center [610, 141] width 563 height 19
type input "[DATE]"
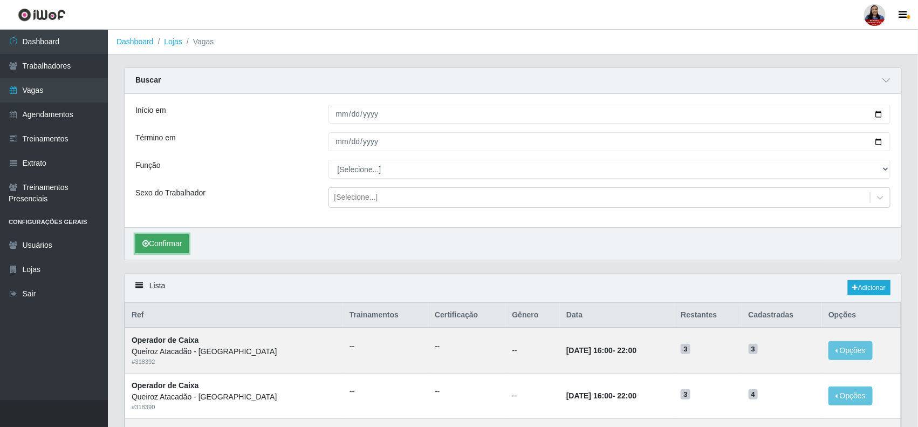
click at [185, 239] on button "Confirmar" at bounding box center [161, 243] width 53 height 19
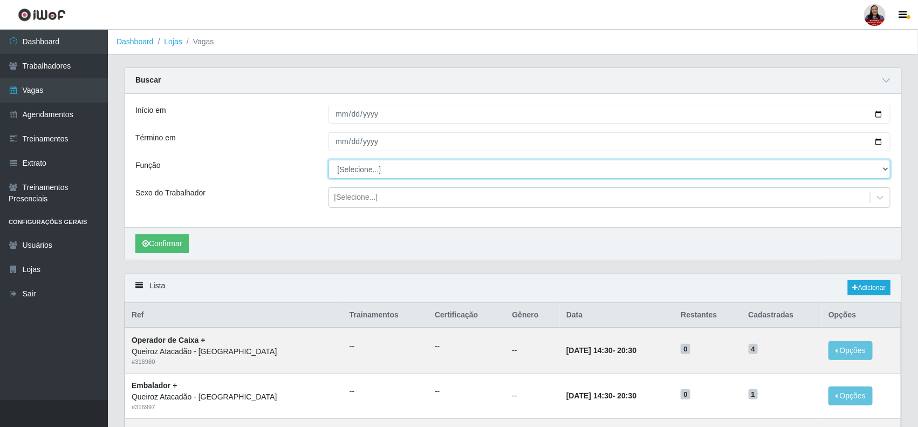
click at [363, 173] on select "[Selecione...] Embalador Embalador + Embalador ++ Operador de Caixa Operador de…" at bounding box center [610, 169] width 563 height 19
select select "72"
click at [329, 160] on select "[Selecione...] Embalador Embalador + Embalador ++ Operador de Caixa Operador de…" at bounding box center [610, 169] width 563 height 19
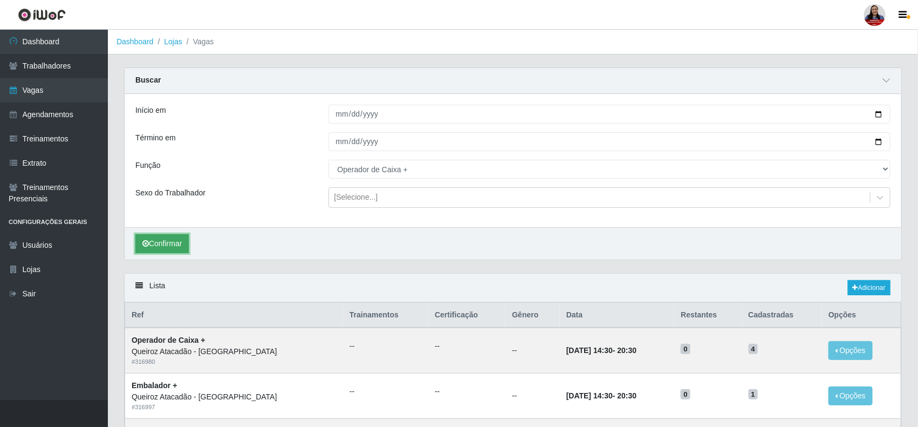
click at [183, 245] on button "Confirmar" at bounding box center [161, 243] width 53 height 19
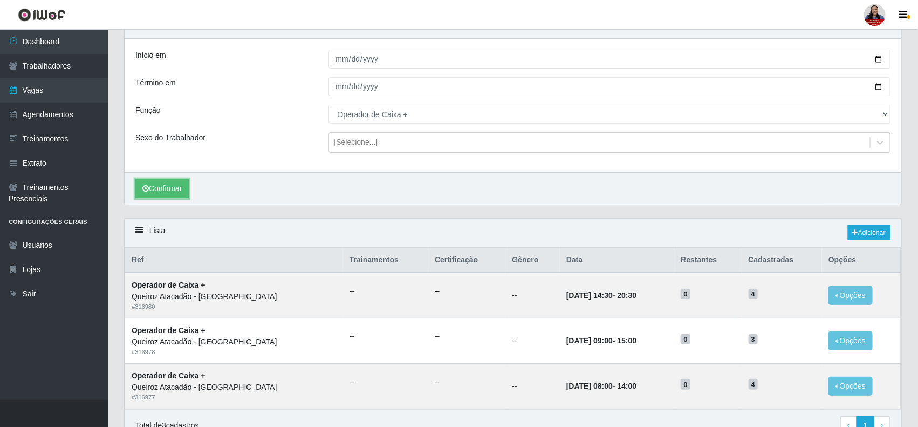
scroll to position [112, 0]
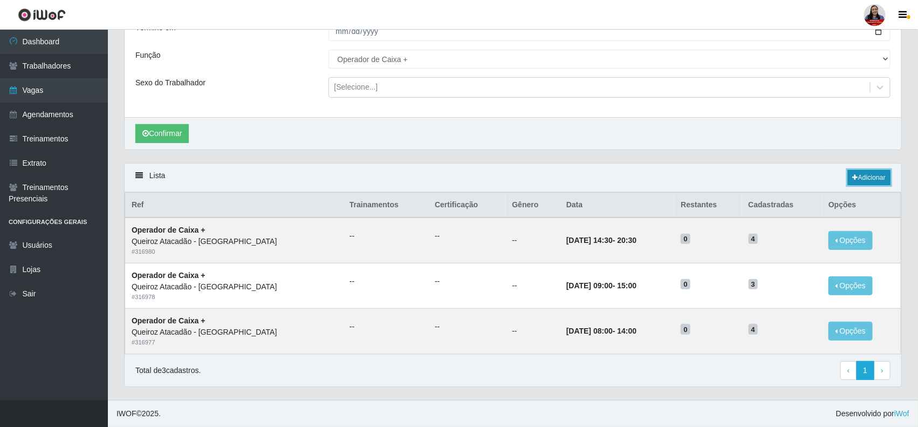
click at [858, 174] on link "Adicionar" at bounding box center [869, 177] width 43 height 15
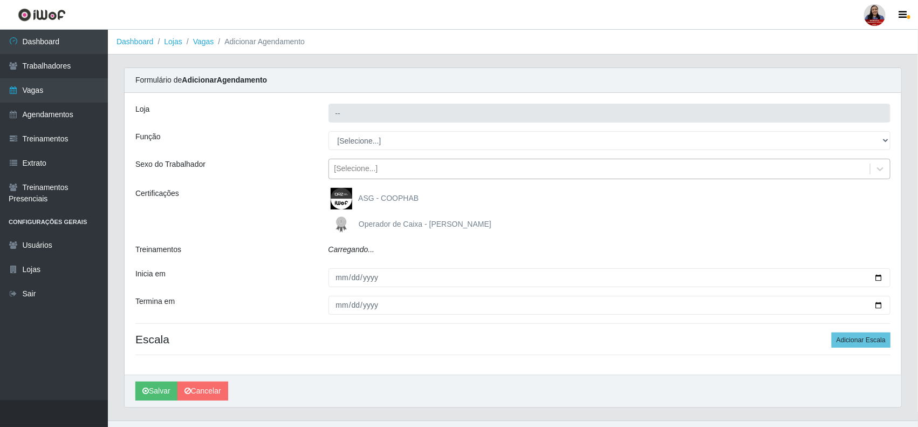
type input "Queiroz Atacadão - [GEOGRAPHIC_DATA]"
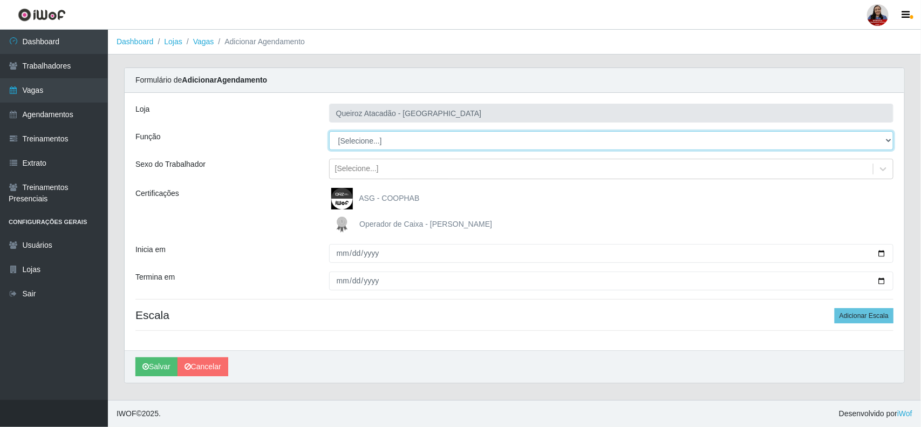
click at [407, 135] on select "[Selecione...] Embalador Embalador + Embalador ++ Operador de Caixa Operador de…" at bounding box center [611, 140] width 564 height 19
select select "72"
click at [329, 131] on select "[Selecione...] Embalador Embalador + Embalador ++ Operador de Caixa Operador de…" at bounding box center [611, 140] width 564 height 19
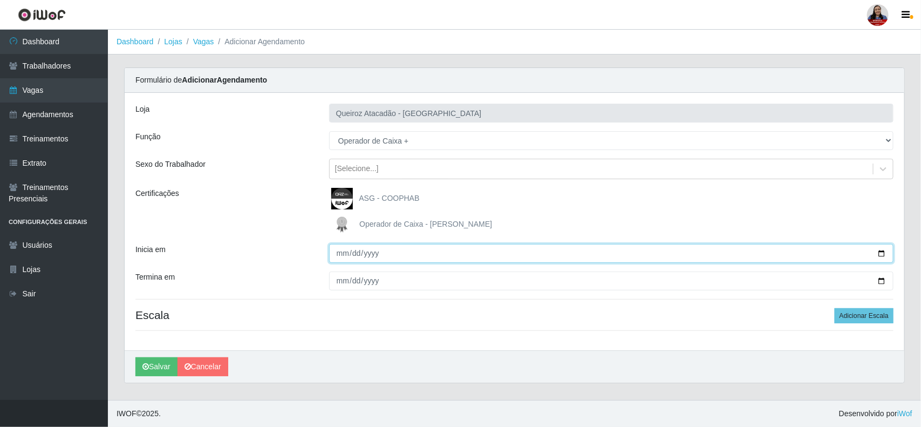
click at [878, 255] on input "Inicia em" at bounding box center [611, 253] width 564 height 19
type input "[DATE]"
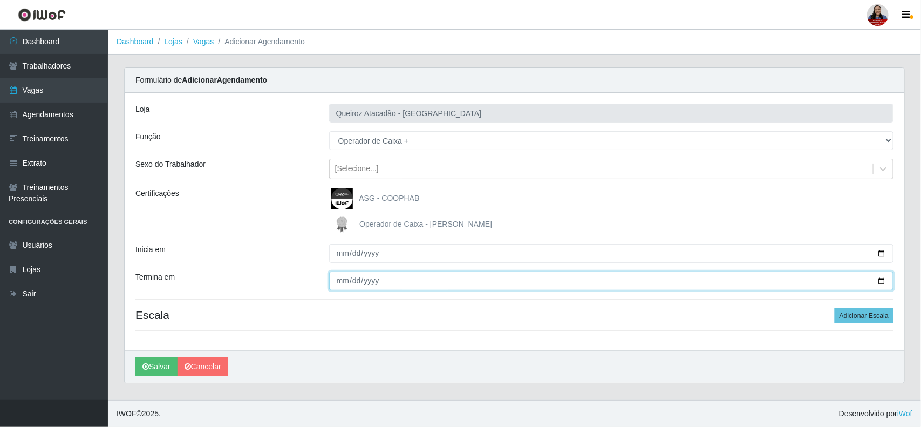
click at [883, 282] on input "Termina em" at bounding box center [611, 280] width 564 height 19
type input "[DATE]"
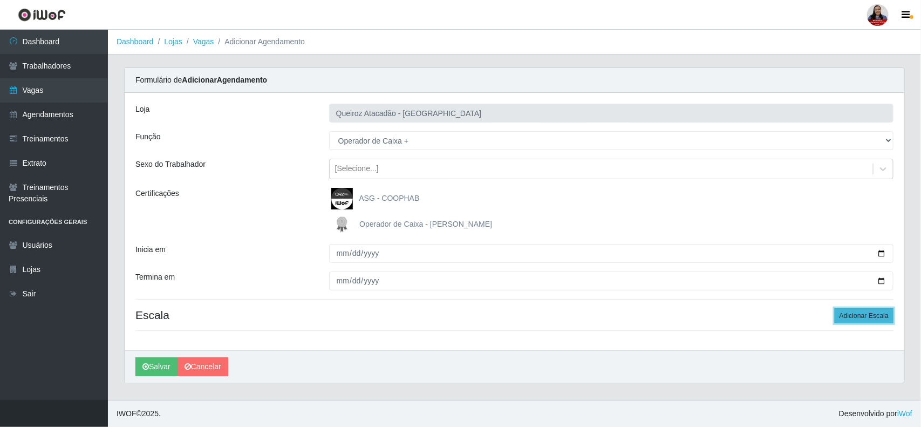
click at [880, 316] on button "Adicionar Escala" at bounding box center [864, 315] width 59 height 15
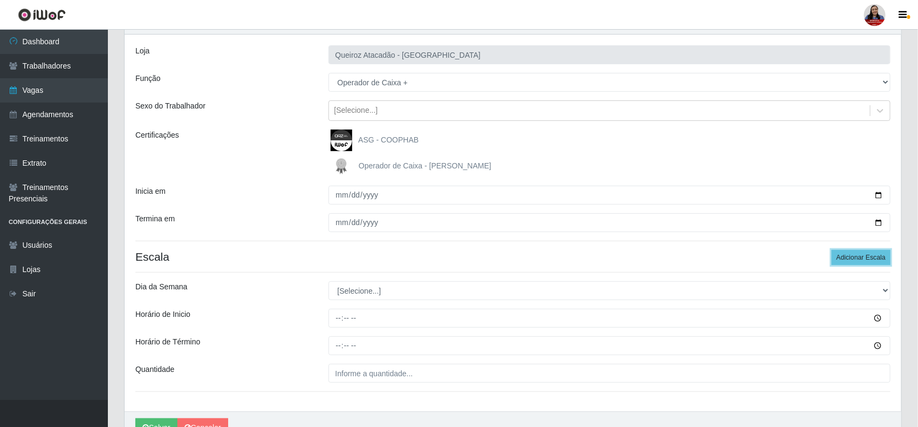
scroll to position [117, 0]
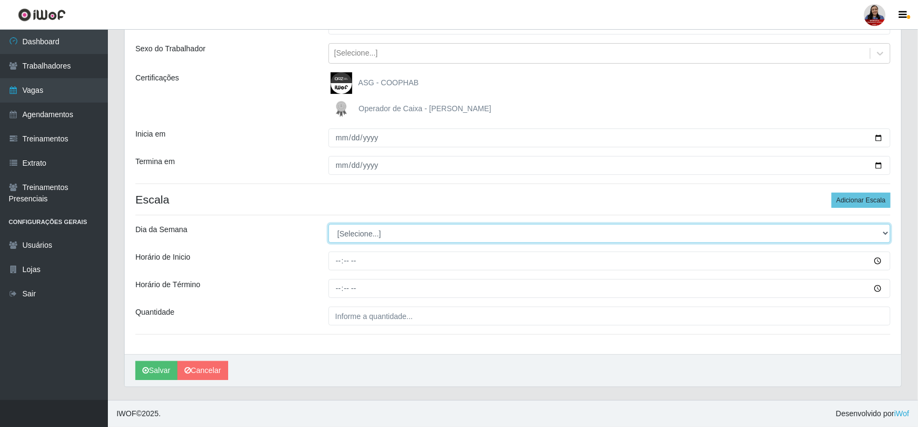
click at [656, 224] on select "[Selecione...] Segunda Terça Quarta Quinta Sexta Sábado Domingo" at bounding box center [610, 233] width 563 height 19
select select "0"
click at [329, 224] on select "[Selecione...] Segunda Terça Quarta Quinta Sexta Sábado Domingo" at bounding box center [610, 233] width 563 height 19
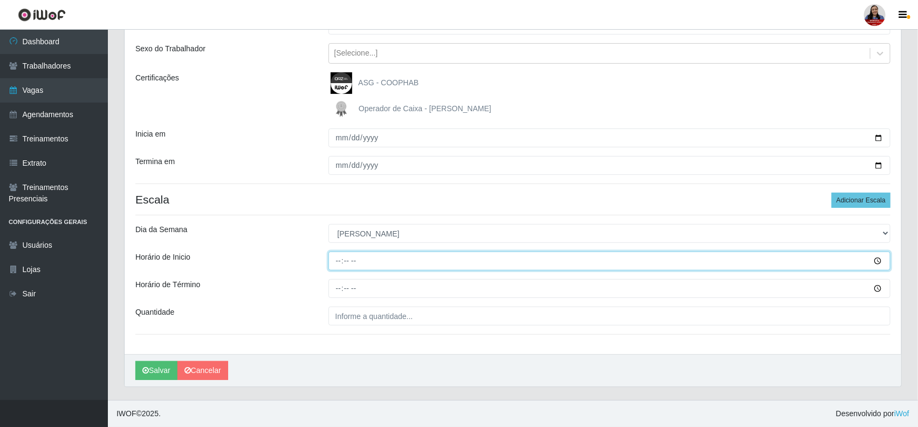
click at [337, 259] on input "Horário de Inicio" at bounding box center [610, 260] width 563 height 19
type input "08:00"
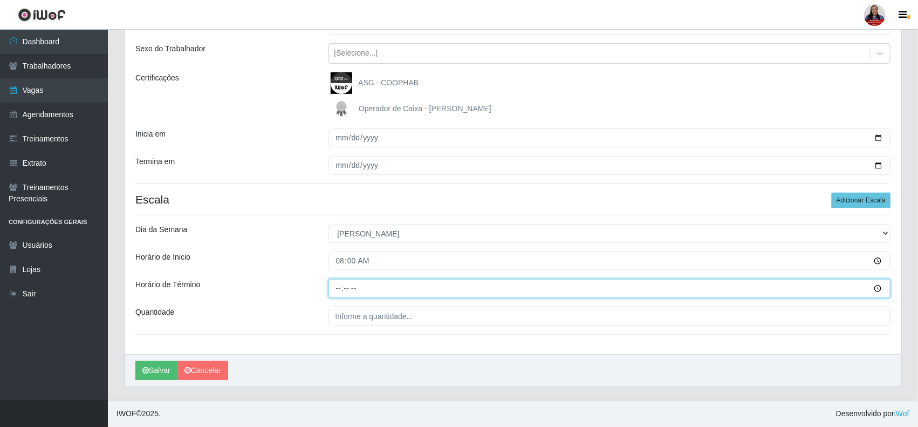
type input "14:00"
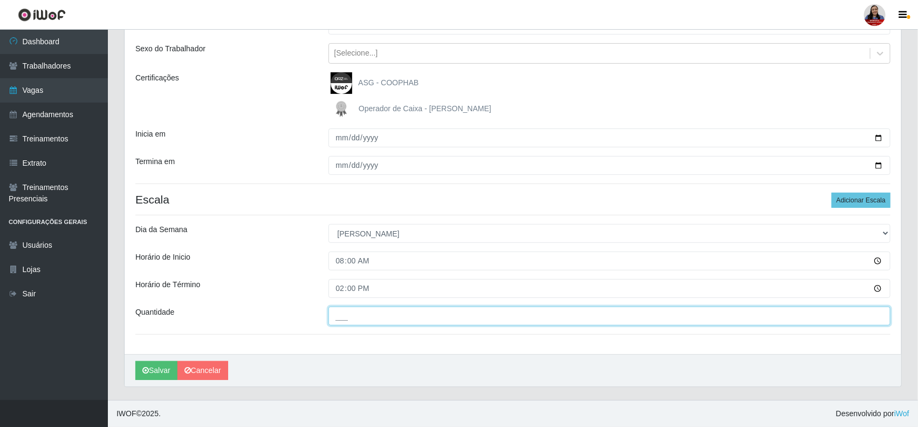
click at [332, 311] on input "___" at bounding box center [610, 315] width 563 height 19
type input "1__"
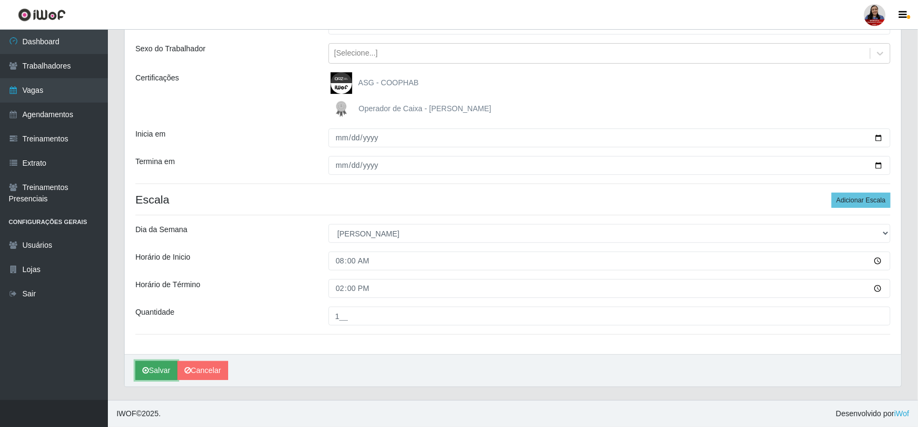
click at [144, 365] on button "Salvar" at bounding box center [156, 370] width 42 height 19
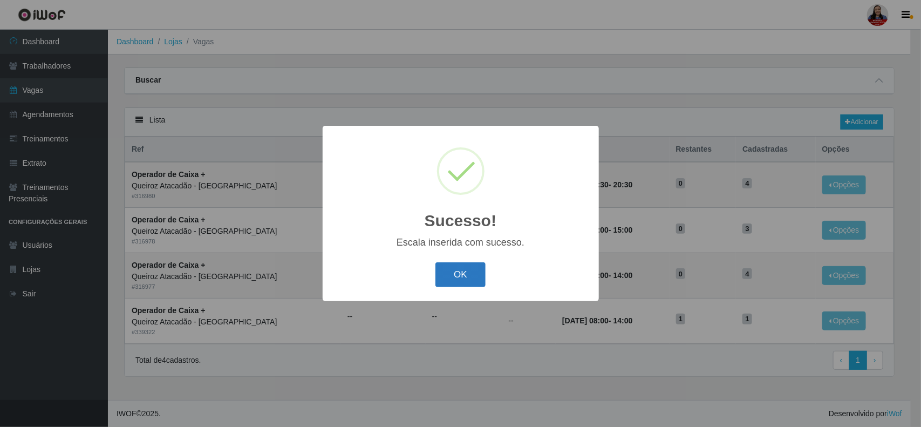
click at [455, 269] on button "OK" at bounding box center [460, 274] width 50 height 25
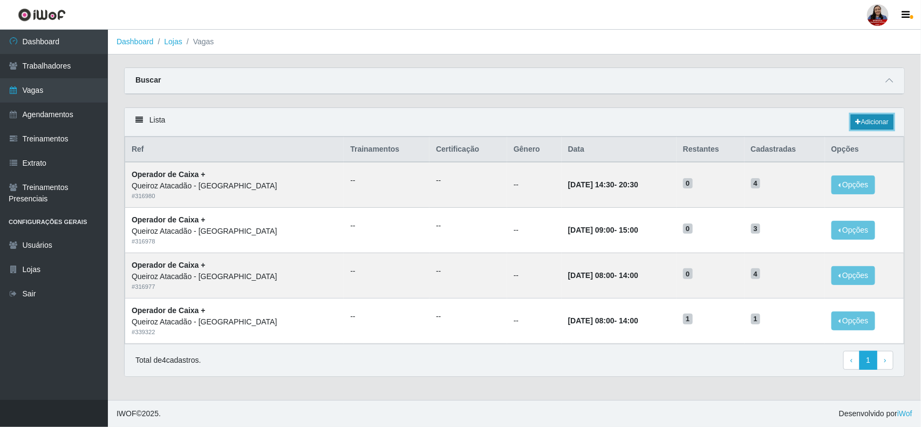
click at [878, 122] on link "Adicionar" at bounding box center [872, 121] width 43 height 15
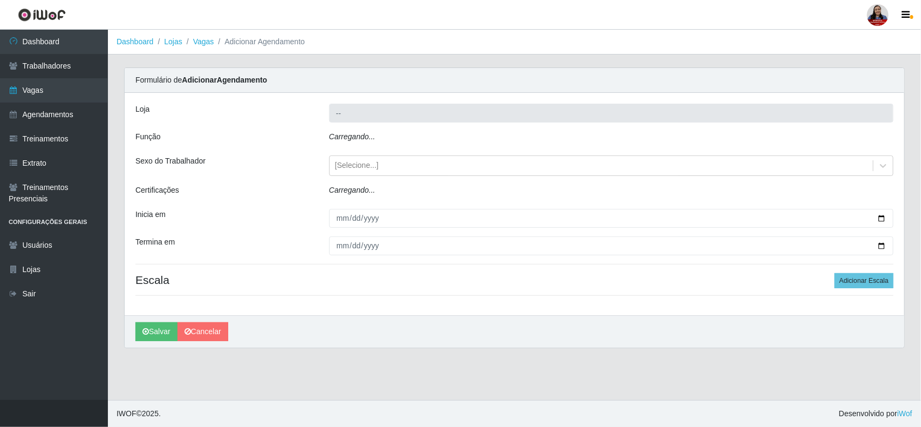
type input "Queiroz Atacadão - [GEOGRAPHIC_DATA]"
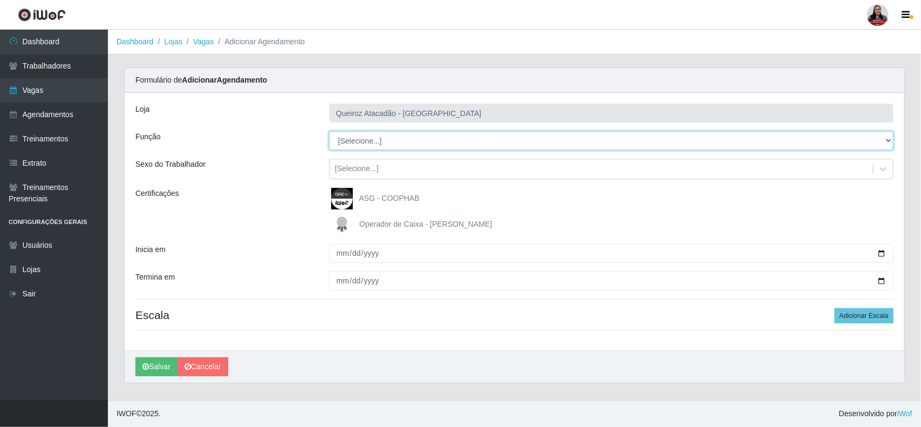
click at [586, 141] on select "[Selecione...] Embalador Embalador + Embalador ++ Operador de Caixa Operador de…" at bounding box center [611, 140] width 564 height 19
select select "72"
click at [329, 131] on select "[Selecione...] Embalador Embalador + Embalador ++ Operador de Caixa Operador de…" at bounding box center [611, 140] width 564 height 19
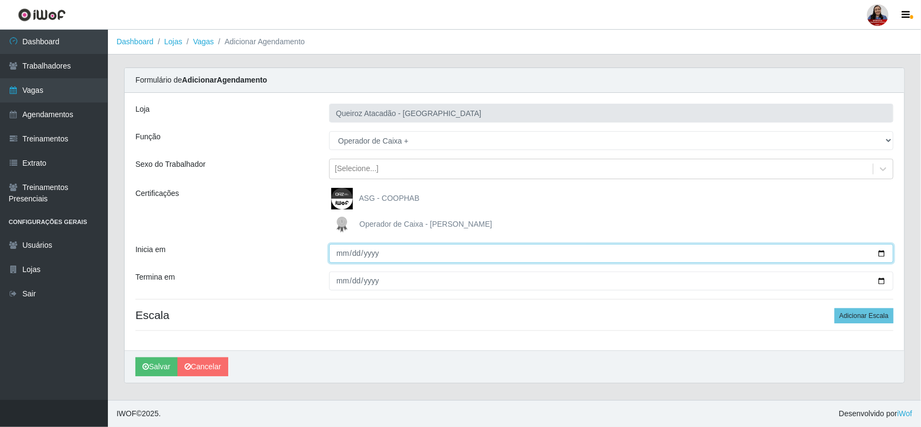
click at [879, 252] on input "Inicia em" at bounding box center [611, 253] width 564 height 19
type input "[DATE]"
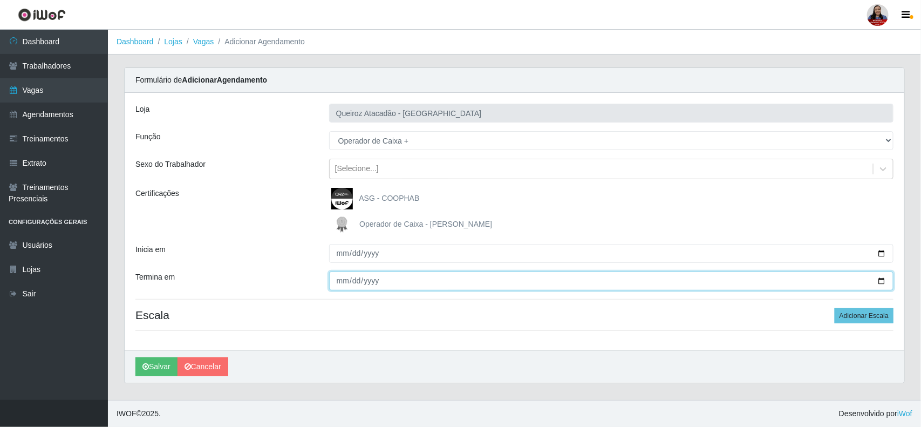
click at [878, 281] on input "Termina em" at bounding box center [611, 280] width 564 height 19
type input "[DATE]"
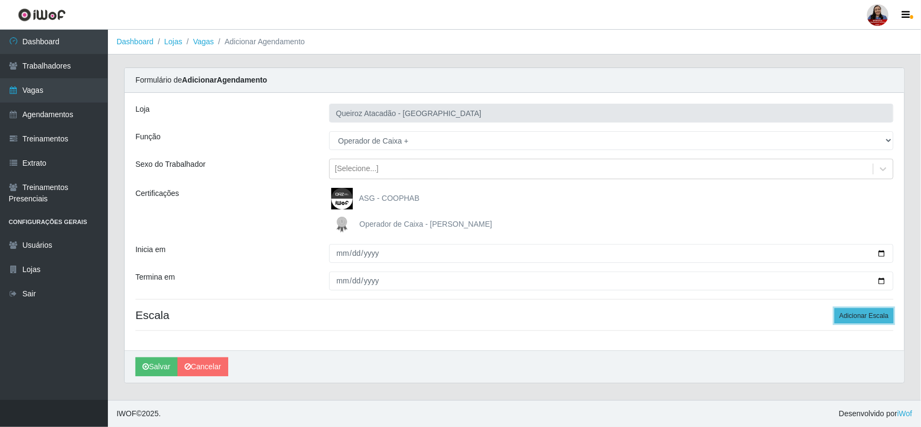
click at [875, 316] on button "Adicionar Escala" at bounding box center [864, 315] width 59 height 15
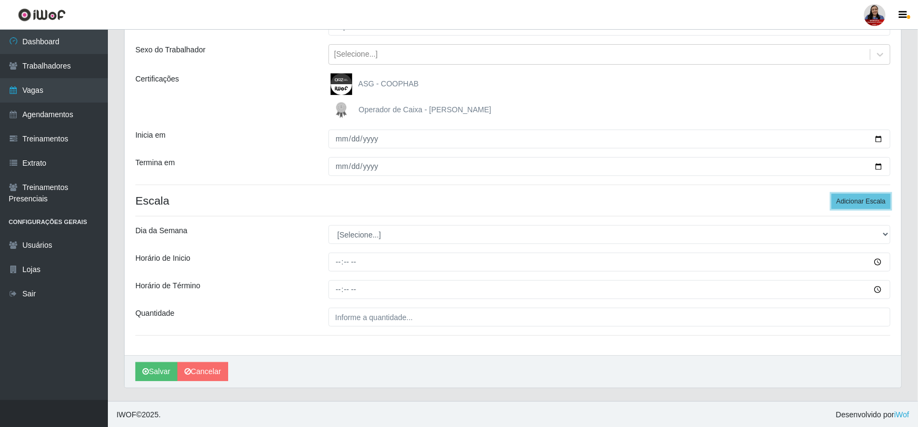
scroll to position [117, 0]
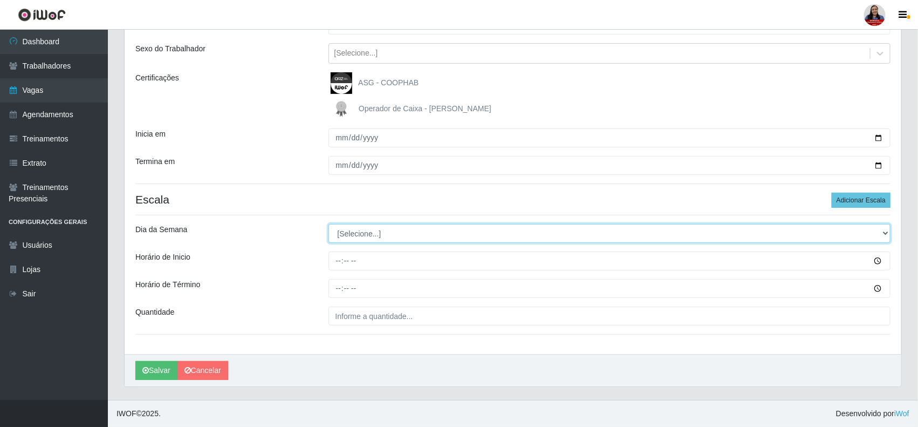
click at [537, 228] on select "[Selecione...] Segunda Terça Quarta Quinta Sexta Sábado Domingo" at bounding box center [610, 233] width 563 height 19
select select "0"
click at [329, 224] on select "[Selecione...] Segunda Terça Quarta Quinta Sexta Sábado Domingo" at bounding box center [610, 233] width 563 height 19
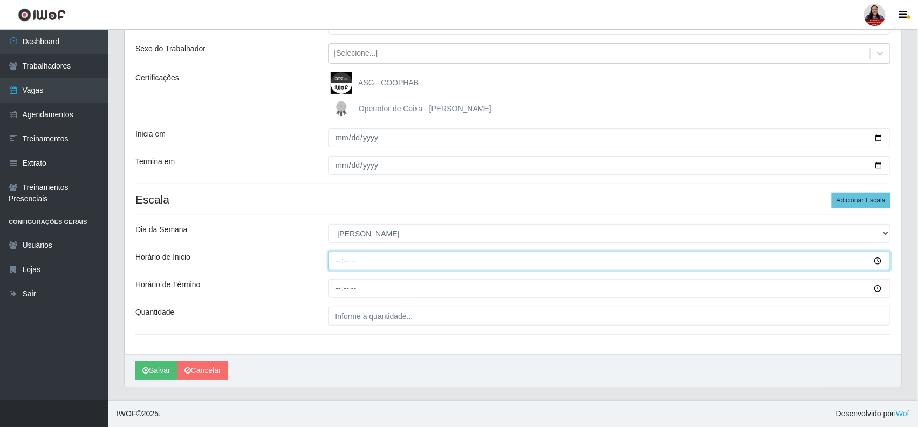
click at [341, 260] on input "Horário de Inicio" at bounding box center [610, 260] width 563 height 19
type input "09:00"
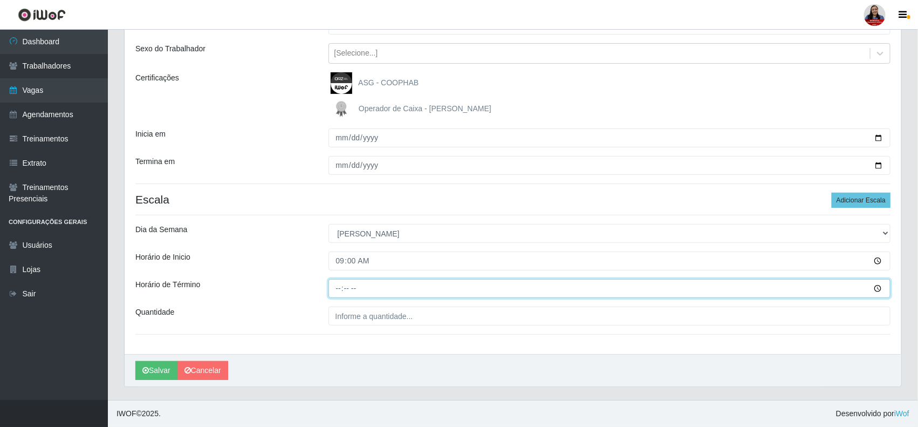
click at [341, 286] on input "Horário de Término" at bounding box center [610, 288] width 563 height 19
click at [341, 286] on input "14:00" at bounding box center [610, 288] width 563 height 19
type input "15:00"
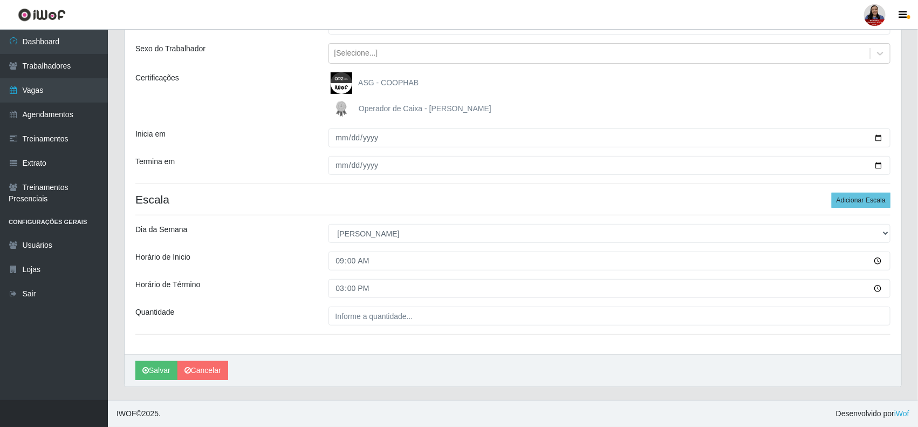
click at [311, 283] on div "Horário de Término" at bounding box center [223, 288] width 193 height 19
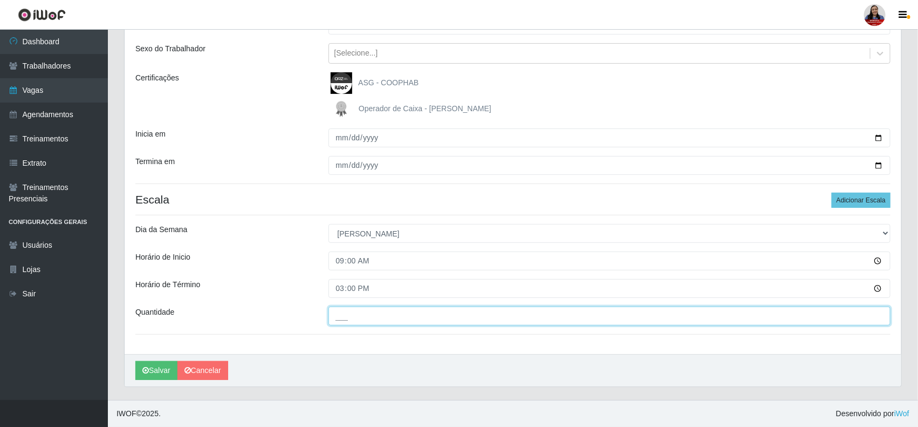
click at [337, 317] on input "___" at bounding box center [610, 315] width 563 height 19
type input "1__"
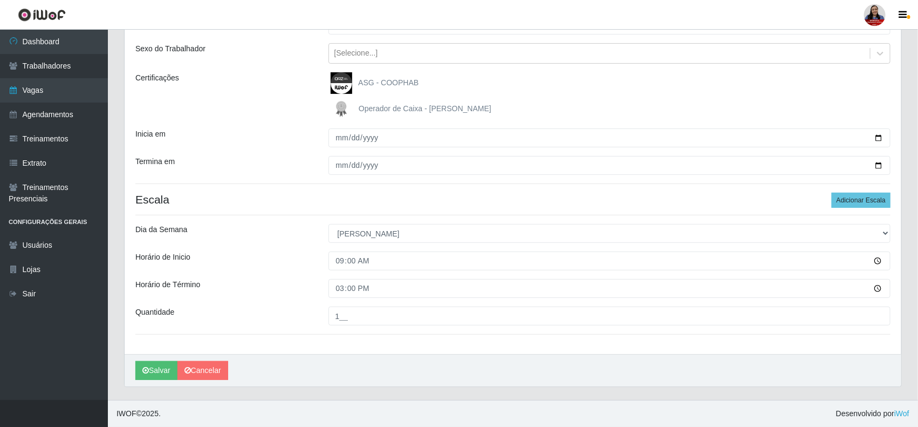
click at [321, 298] on div "Loja Queiroz Atacadão - São Gonçalo do Amarante Função [Selecione...] Embalador…" at bounding box center [513, 165] width 777 height 377
click at [160, 375] on button "Salvar" at bounding box center [156, 370] width 42 height 19
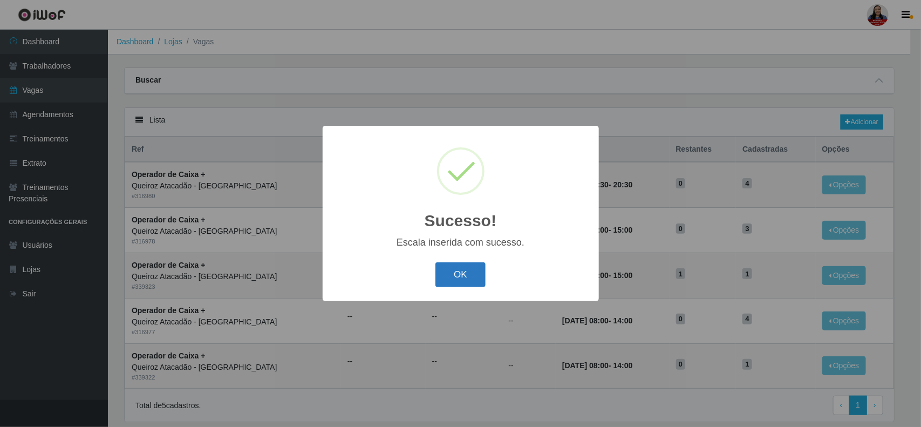
click at [454, 268] on button "OK" at bounding box center [460, 274] width 50 height 25
